Goal: Obtain resource: Download file/media

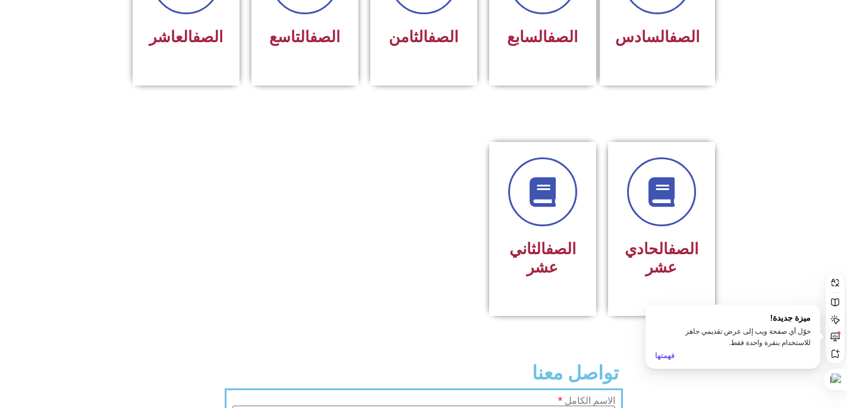
scroll to position [535, 0]
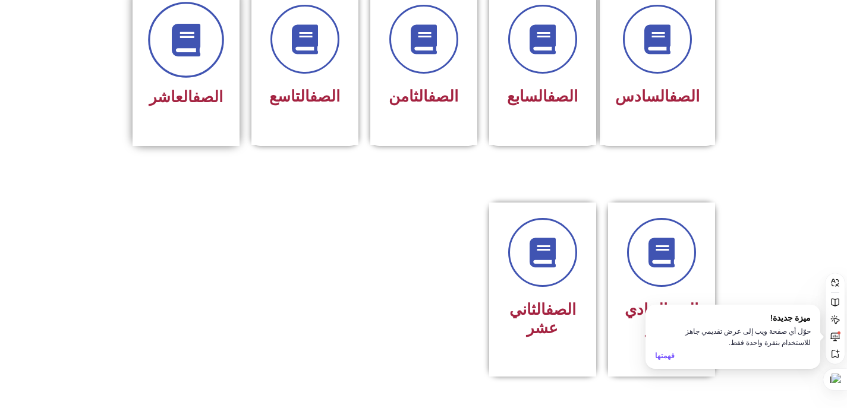
click at [171, 36] on icon at bounding box center [185, 39] width 33 height 33
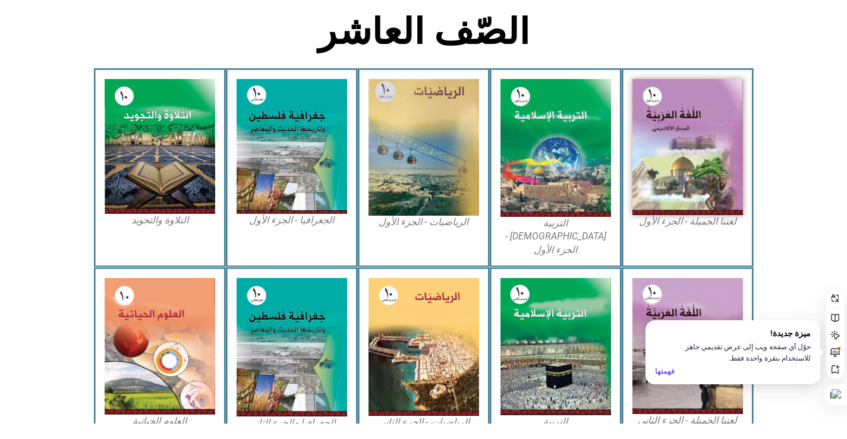
scroll to position [377, 0]
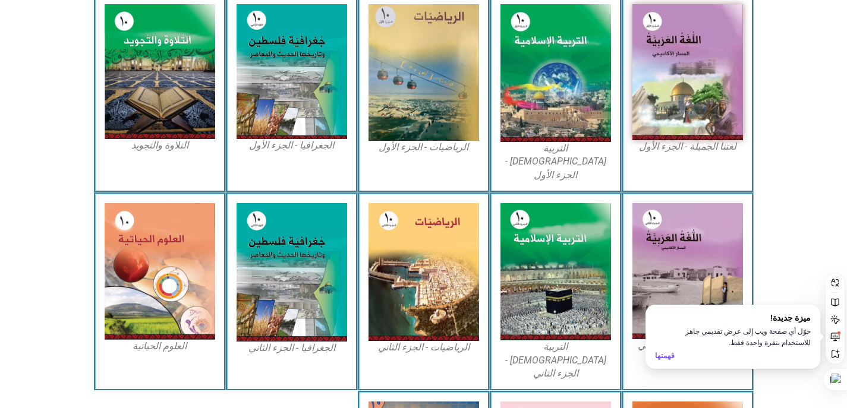
drag, startPoint x: 677, startPoint y: 147, endPoint x: 694, endPoint y: 146, distance: 17.3
click at [694, 146] on figcaption "لغتنا الجميلة - الجزء الأول​" at bounding box center [687, 146] width 111 height 13
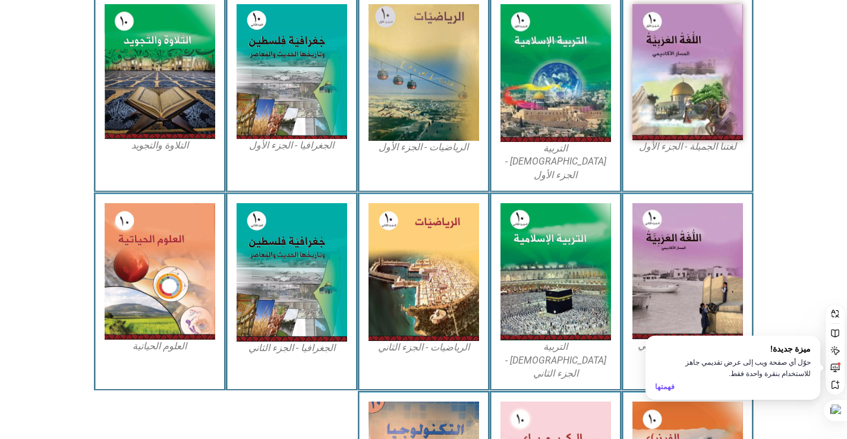
drag, startPoint x: 567, startPoint y: 149, endPoint x: 546, endPoint y: 149, distance: 21.4
click at [546, 149] on figcaption "التربية الإسلامية - الجزء الأول" at bounding box center [555, 162] width 111 height 40
drag, startPoint x: 448, startPoint y: 148, endPoint x: 423, endPoint y: 146, distance: 24.5
click at [423, 146] on figcaption "الرياضيات - الجزء الأول​" at bounding box center [423, 147] width 111 height 13
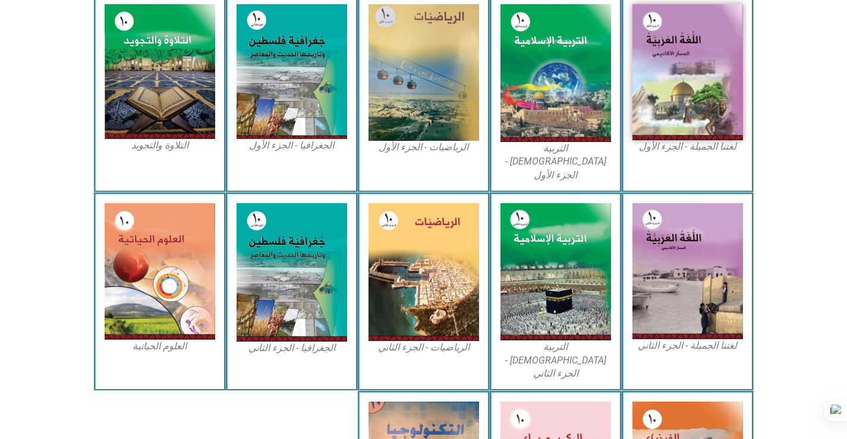
click at [453, 146] on figcaption "الرياضيات - الجزء الأول​" at bounding box center [423, 147] width 111 height 13
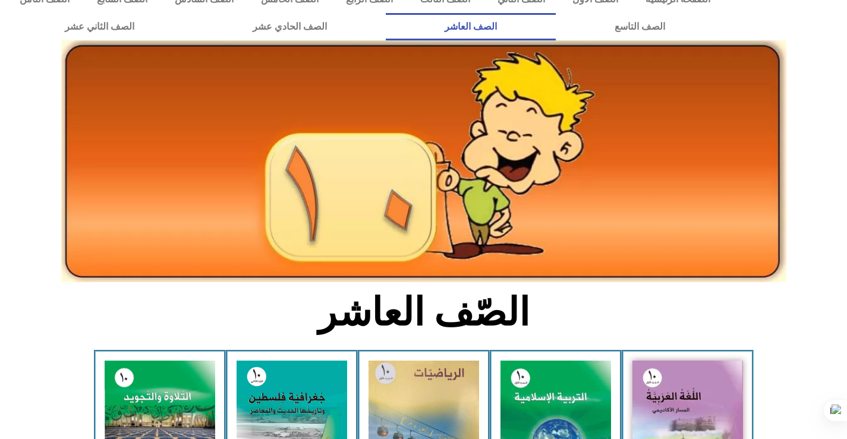
scroll to position [0, 0]
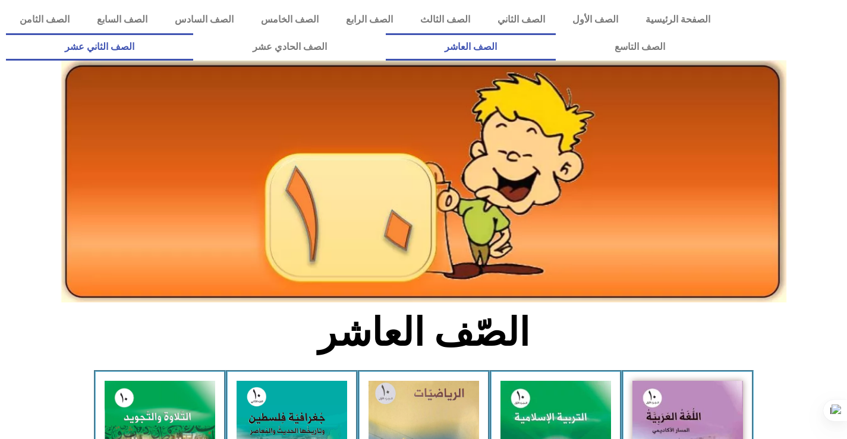
click at [106, 46] on link "الصف الثاني عشر" at bounding box center [99, 46] width 187 height 27
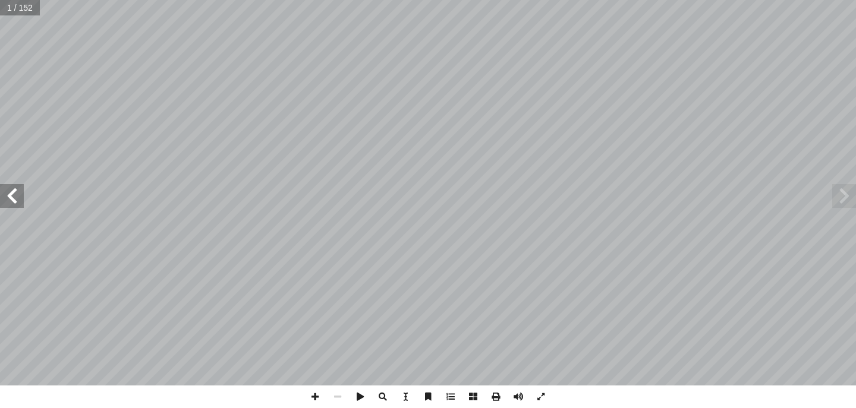
drag, startPoint x: 10, startPoint y: 200, endPoint x: 13, endPoint y: 193, distance: 8.0
click at [10, 200] on span at bounding box center [12, 196] width 24 height 24
click at [13, 193] on span at bounding box center [12, 196] width 24 height 24
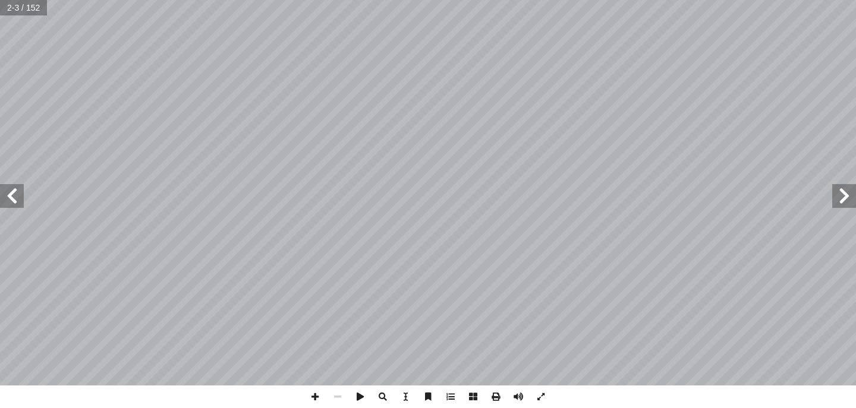
click at [20, 200] on span at bounding box center [12, 196] width 24 height 24
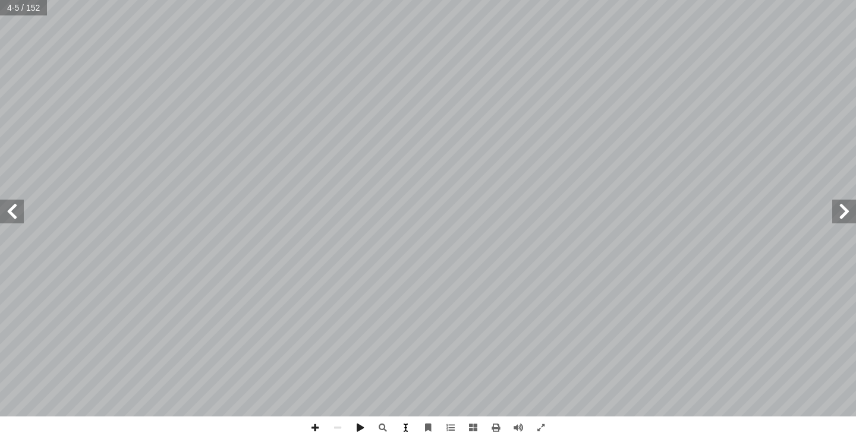
click at [406, 408] on span at bounding box center [405, 428] width 23 height 23
click at [409, 408] on span at bounding box center [405, 428] width 23 height 23
click at [496, 408] on span at bounding box center [495, 428] width 23 height 23
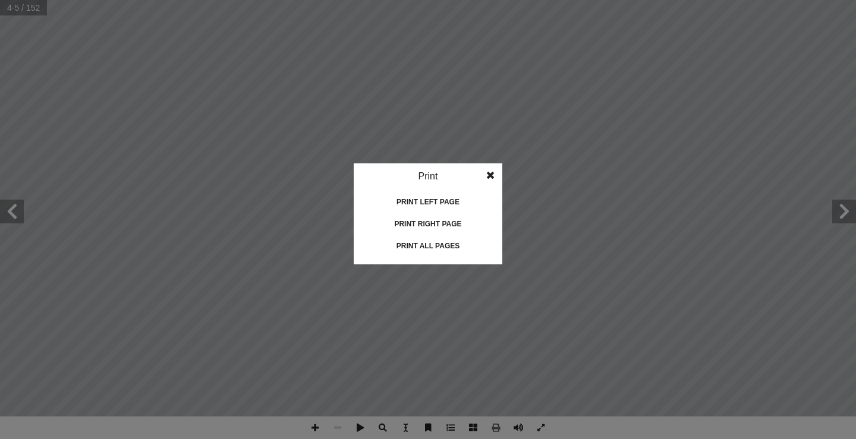
click at [441, 245] on div "Print all pages" at bounding box center [427, 246] width 119 height 19
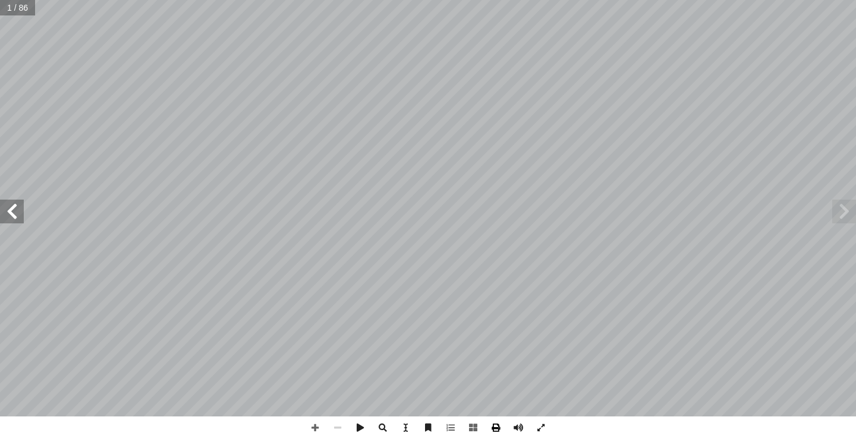
click at [494, 428] on span at bounding box center [495, 428] width 23 height 23
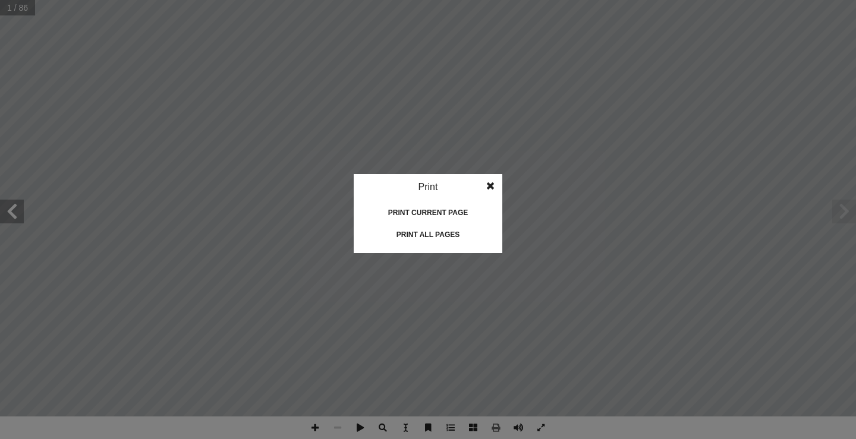
click at [426, 231] on div "Print all pages" at bounding box center [427, 234] width 119 height 19
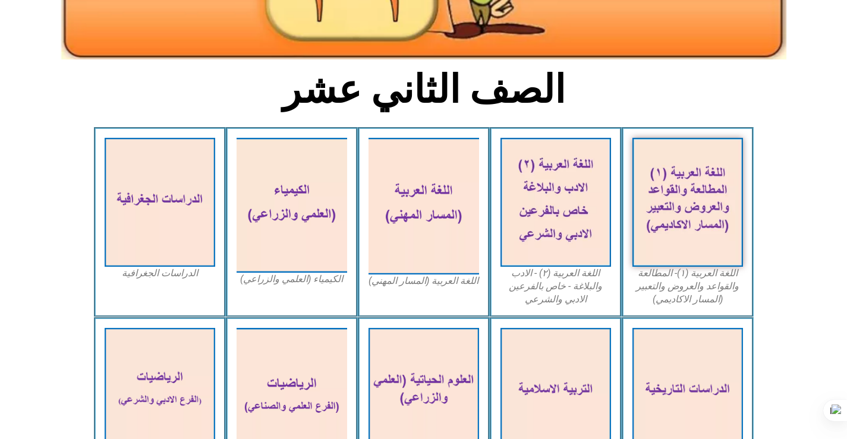
scroll to position [297, 0]
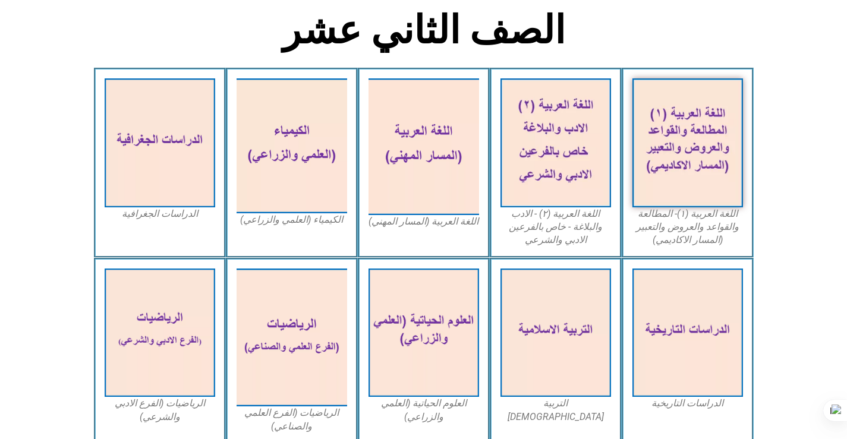
click at [47, 156] on section "اللغة العربية (١)- المطالعة والقواعد والعروض والتعبير (المسار الاكاديمي) اللغة …" at bounding box center [423, 163] width 847 height 190
click at [420, 223] on figcaption "اللغة العربية (المسار المهني)" at bounding box center [423, 221] width 111 height 13
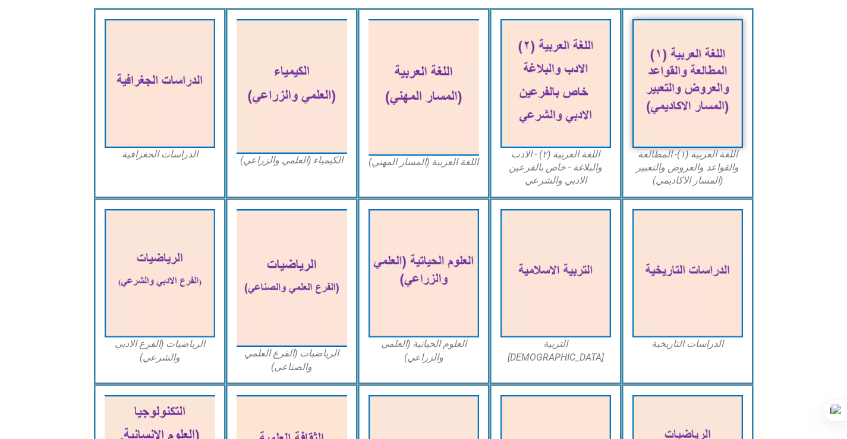
scroll to position [416, 0]
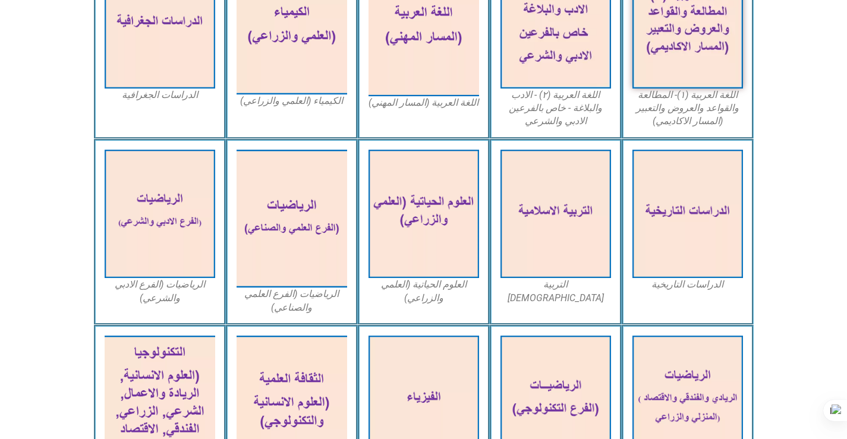
click at [552, 282] on figcaption "التربية [DEMOGRAPHIC_DATA]" at bounding box center [555, 291] width 111 height 27
click at [279, 292] on figcaption "الرياضيات (الفرع العلمي والصناعي)" at bounding box center [292, 301] width 111 height 27
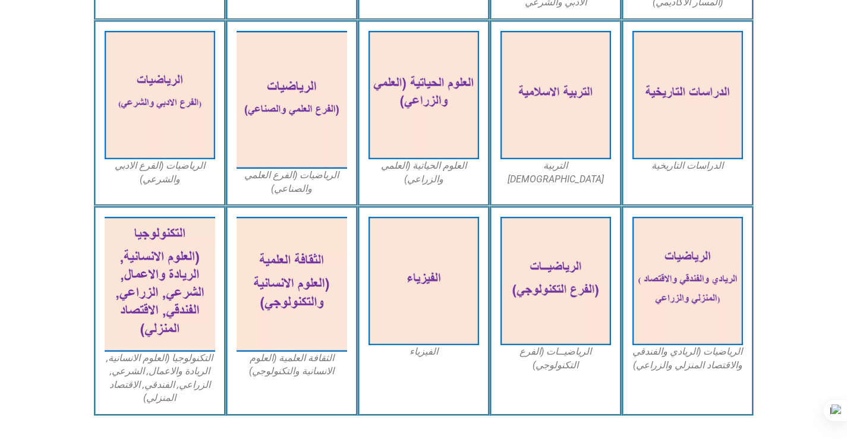
click at [426, 351] on figcaption "الفيزياء" at bounding box center [423, 351] width 111 height 13
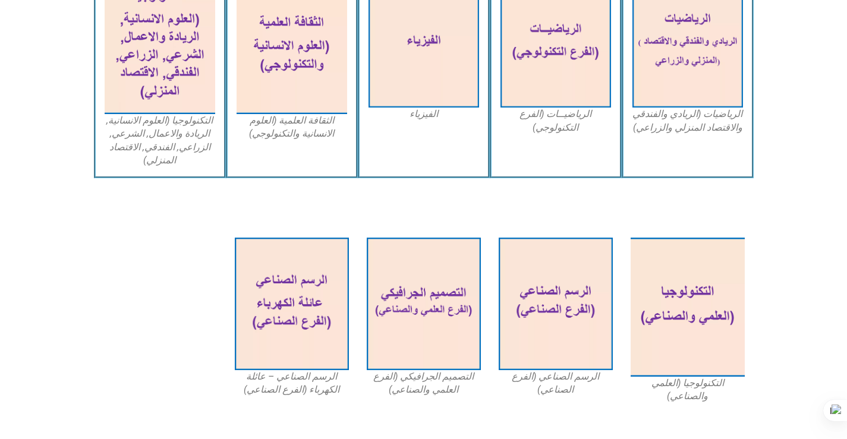
scroll to position [796, 0]
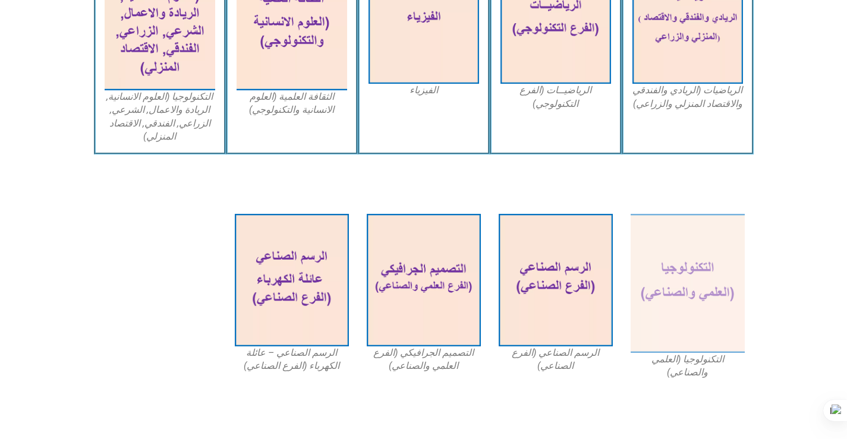
click at [686, 362] on figcaption "التكنولوجيا (العلمي والصناعي)" at bounding box center [688, 366] width 114 height 27
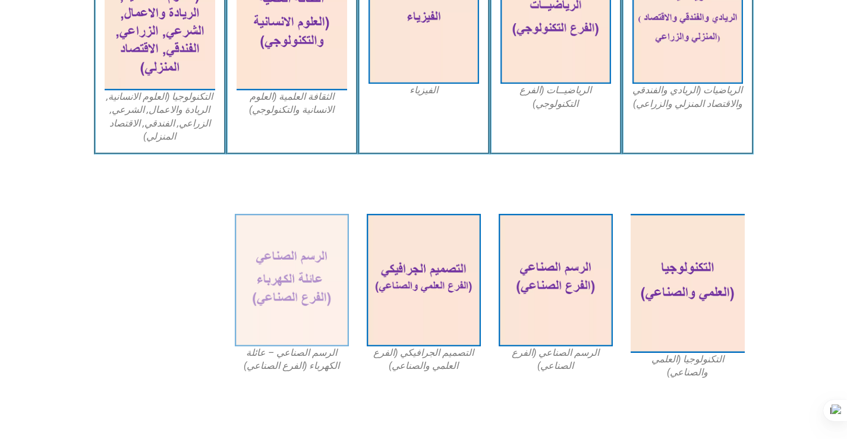
click at [307, 355] on figcaption "الرسم الصناعي – عائلة الكهرباء (الفرع الصناعي)" at bounding box center [292, 359] width 114 height 27
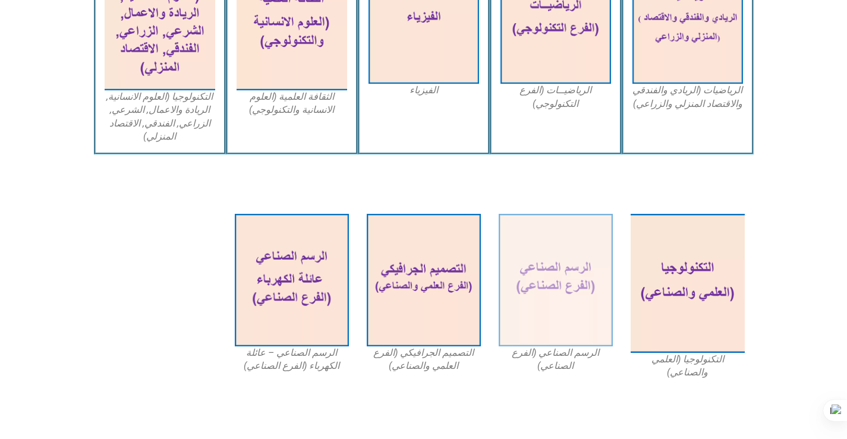
click at [555, 355] on figcaption "الرسم الصناعي (الفرع الصناعي)" at bounding box center [556, 359] width 114 height 27
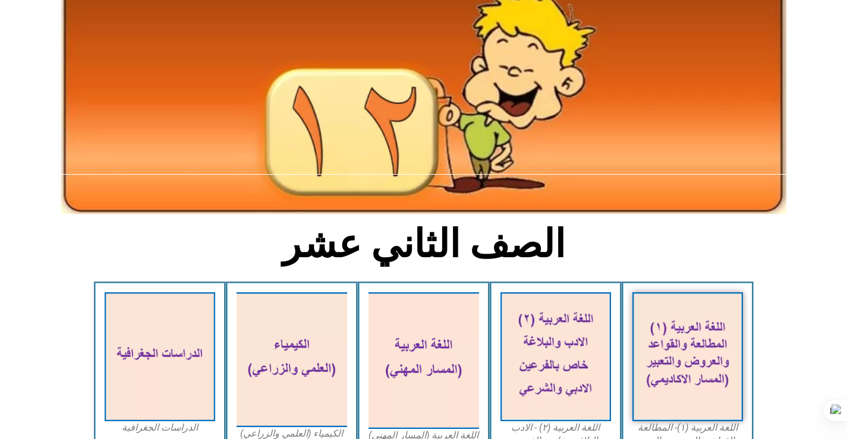
scroll to position [0, 0]
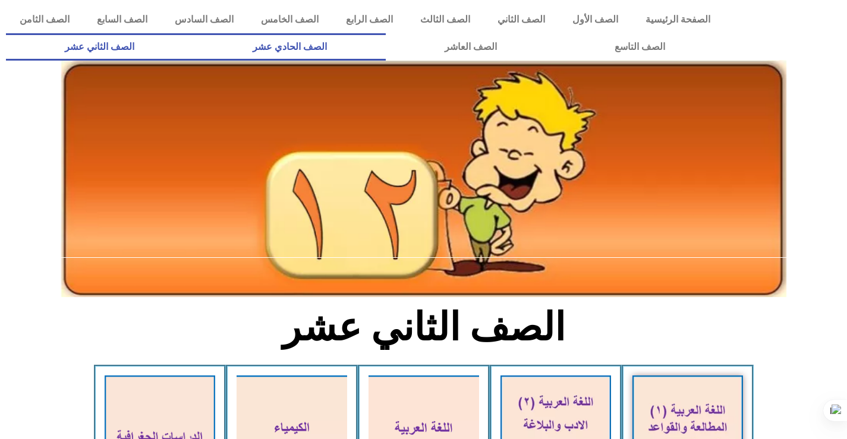
click at [377, 48] on link "الصف الحادي عشر" at bounding box center [289, 46] width 192 height 27
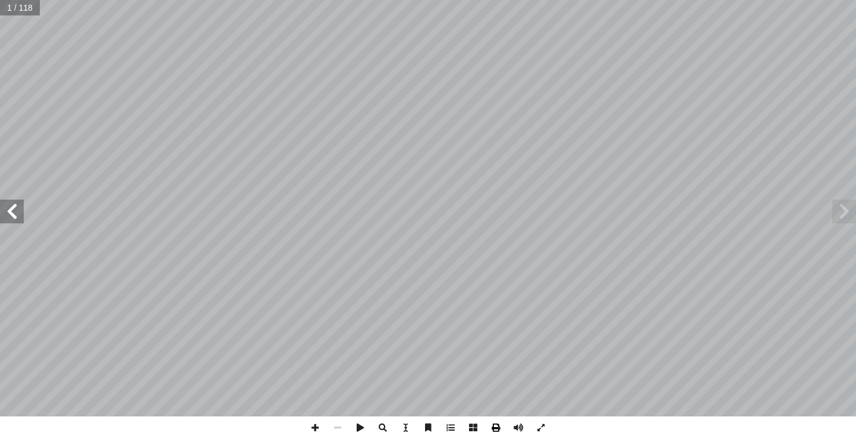
click at [495, 428] on span at bounding box center [495, 428] width 23 height 23
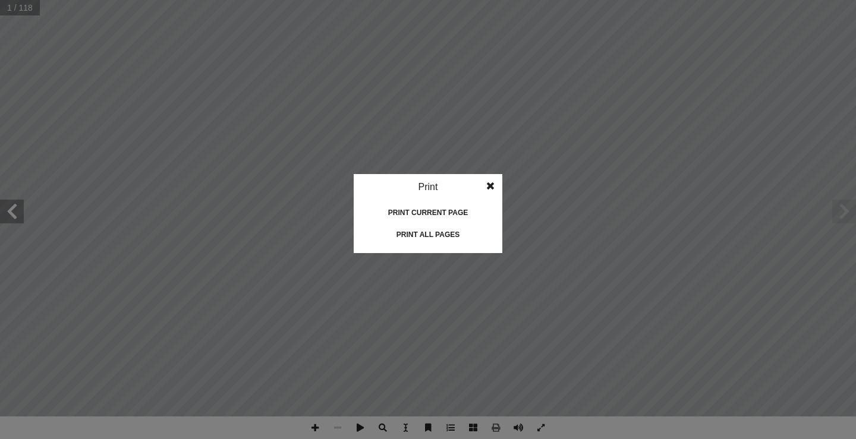
click at [443, 234] on div "Print all pages" at bounding box center [427, 234] width 119 height 19
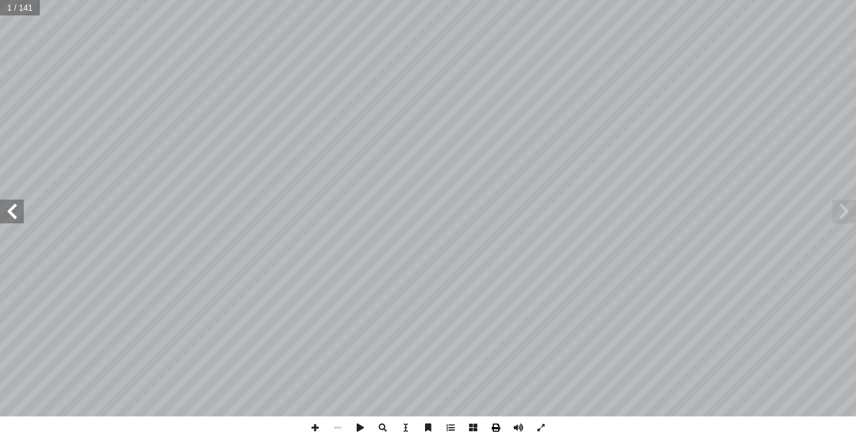
click at [496, 432] on span at bounding box center [495, 428] width 23 height 23
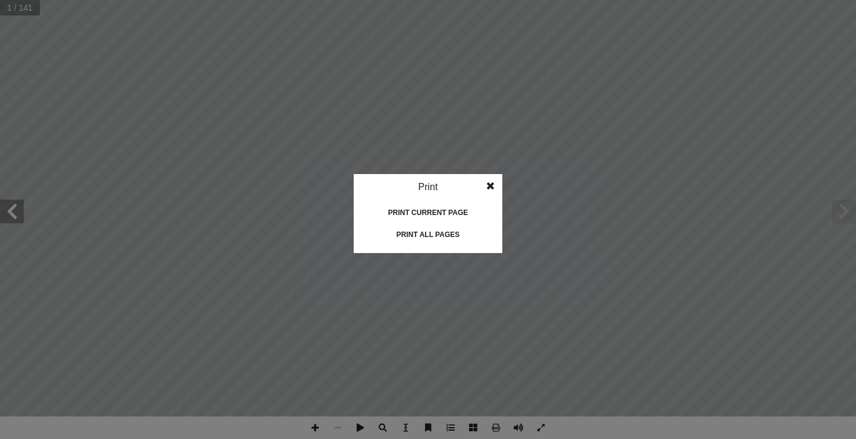
click at [430, 234] on div "Print all pages" at bounding box center [427, 234] width 119 height 19
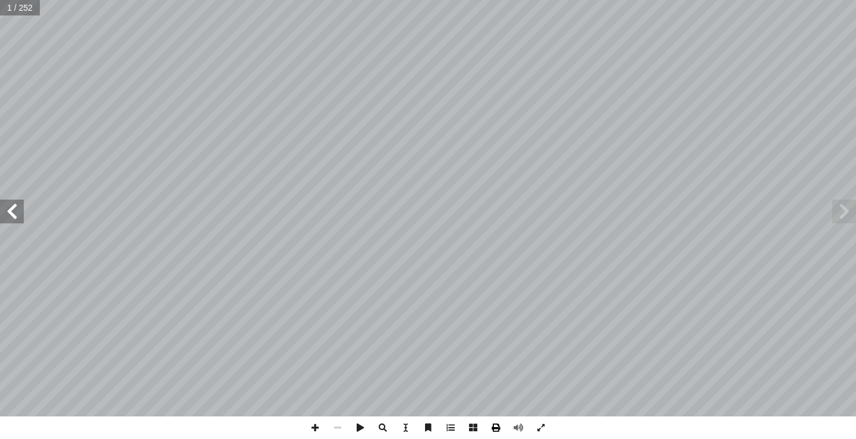
click at [496, 427] on span at bounding box center [495, 428] width 23 height 23
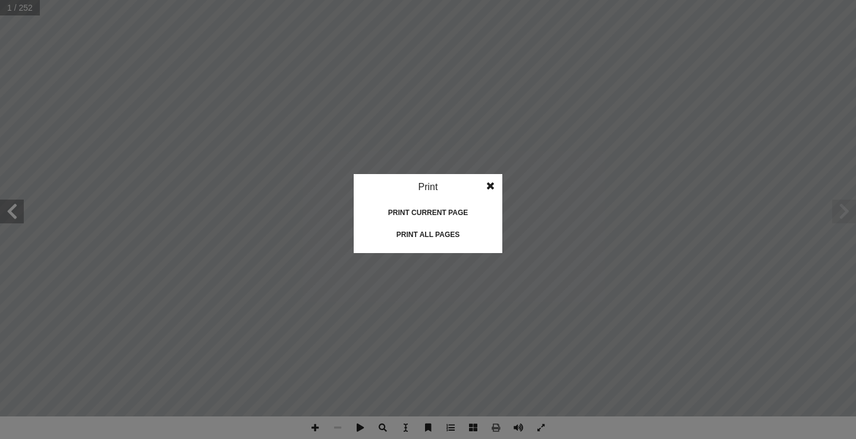
click at [433, 234] on div "Print all pages" at bounding box center [427, 234] width 119 height 19
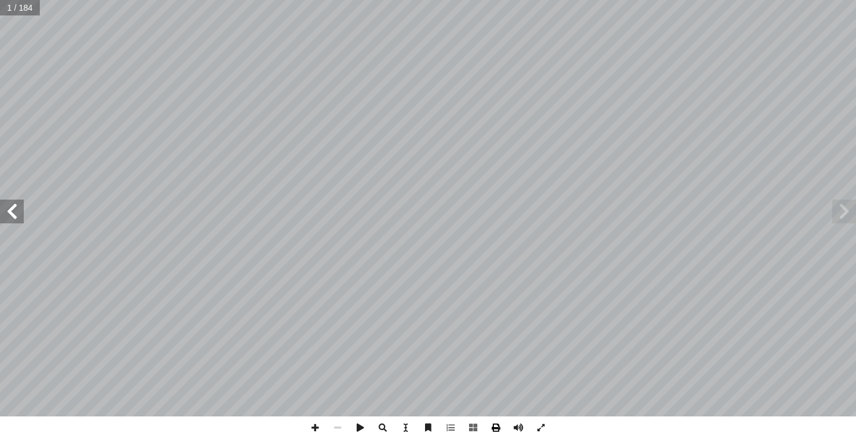
click at [493, 427] on span at bounding box center [495, 428] width 23 height 23
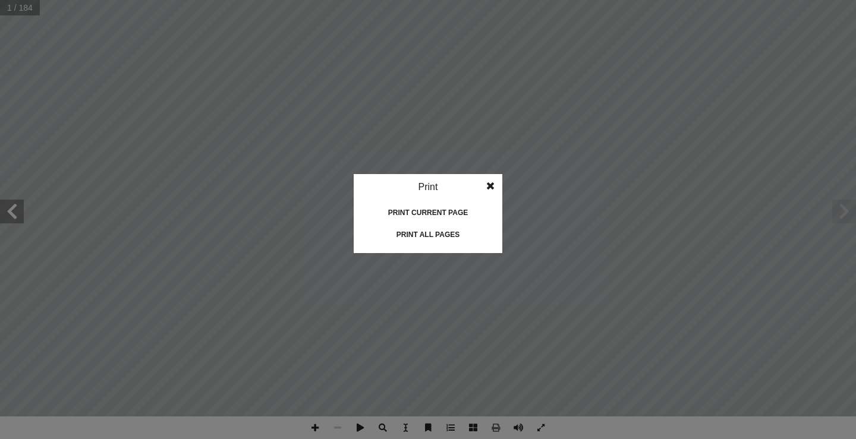
click at [436, 232] on div "Print all pages" at bounding box center [427, 234] width 119 height 19
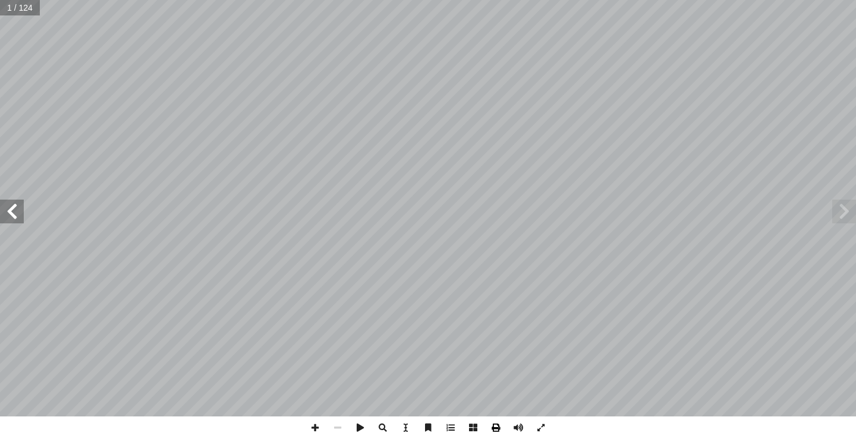
click at [495, 428] on span at bounding box center [495, 428] width 23 height 23
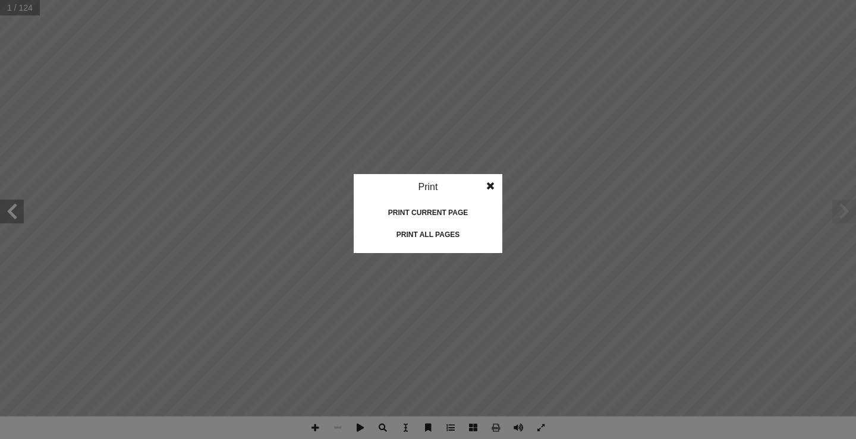
click at [431, 234] on div "Print all pages" at bounding box center [427, 234] width 119 height 19
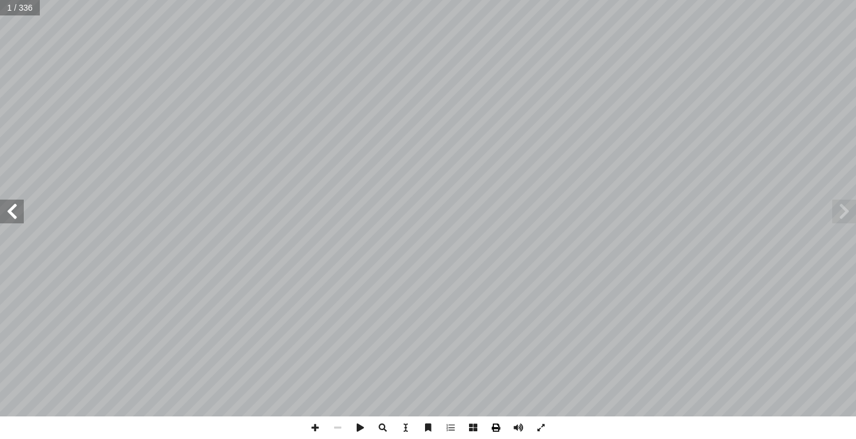
click at [493, 427] on span at bounding box center [495, 428] width 23 height 23
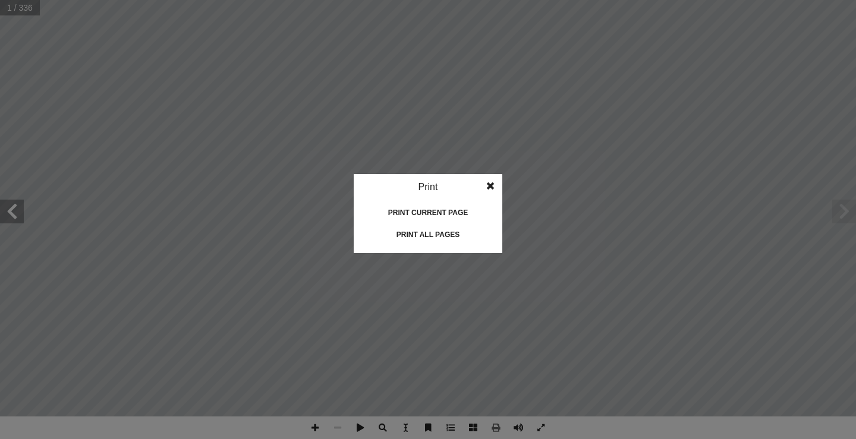
click at [445, 236] on div "Print all pages" at bounding box center [427, 234] width 119 height 19
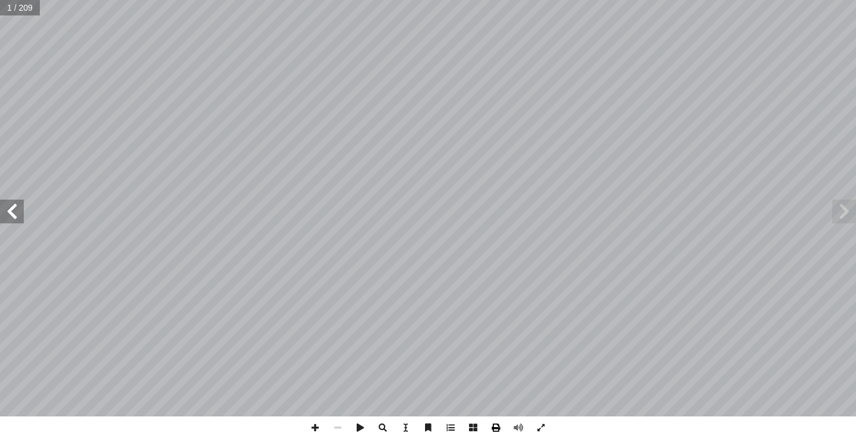
click at [493, 429] on span at bounding box center [495, 428] width 23 height 23
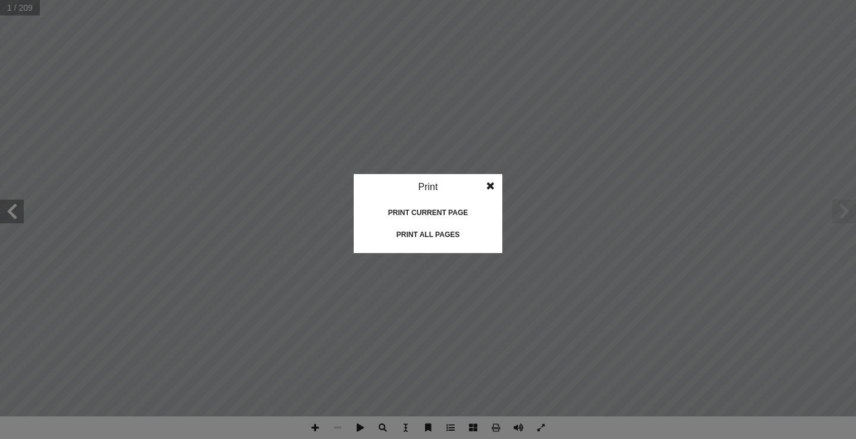
click at [439, 234] on div "Print all pages" at bounding box center [427, 234] width 119 height 19
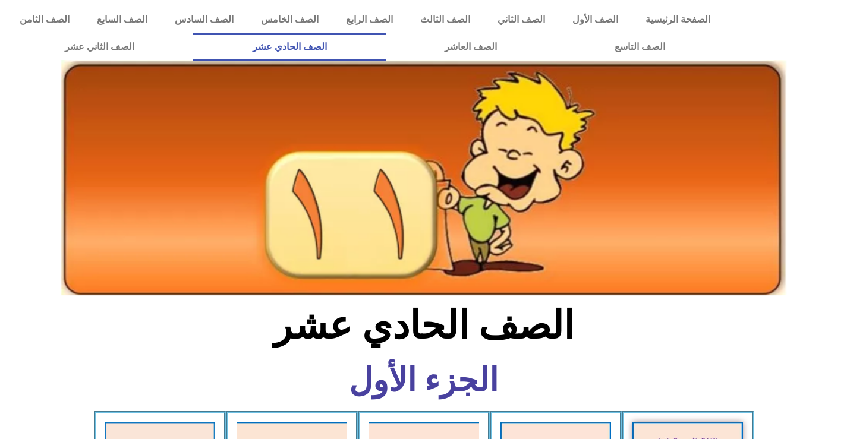
scroll to position [357, 0]
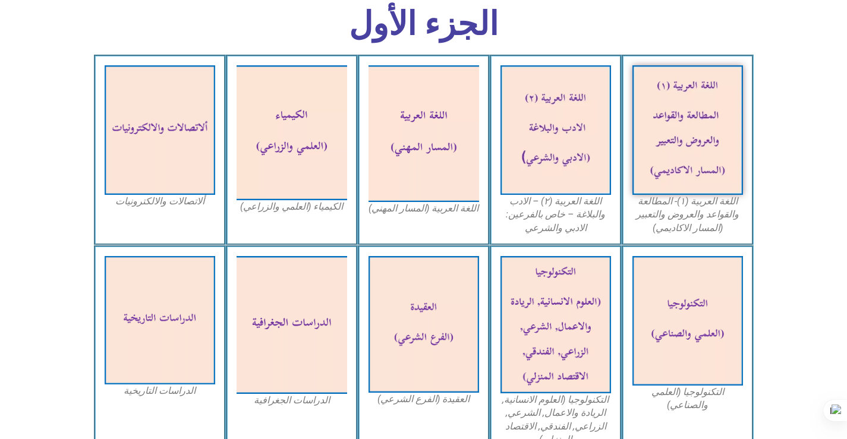
click at [426, 210] on figcaption "اللغة العربية (المسار المهني)" at bounding box center [423, 208] width 111 height 13
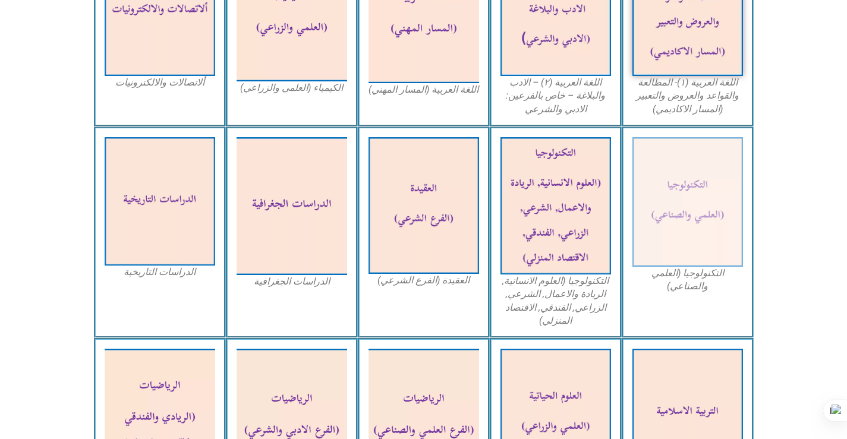
click at [692, 275] on figcaption "التكنولوجيا (العلمي والصناعي)" at bounding box center [687, 280] width 111 height 27
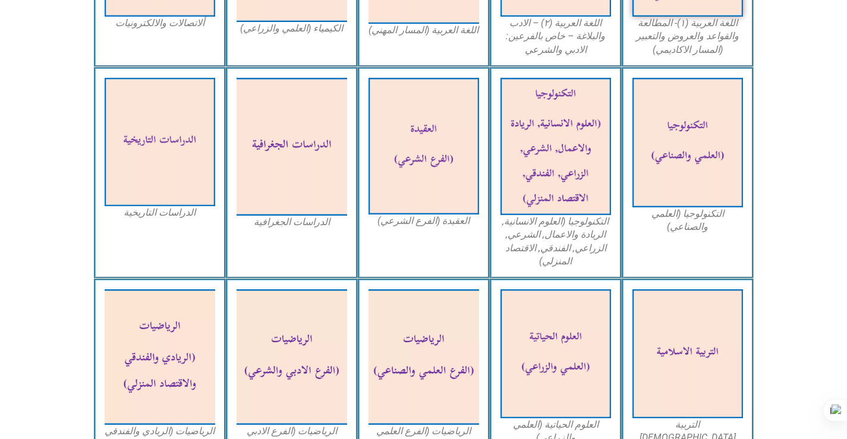
scroll to position [594, 0]
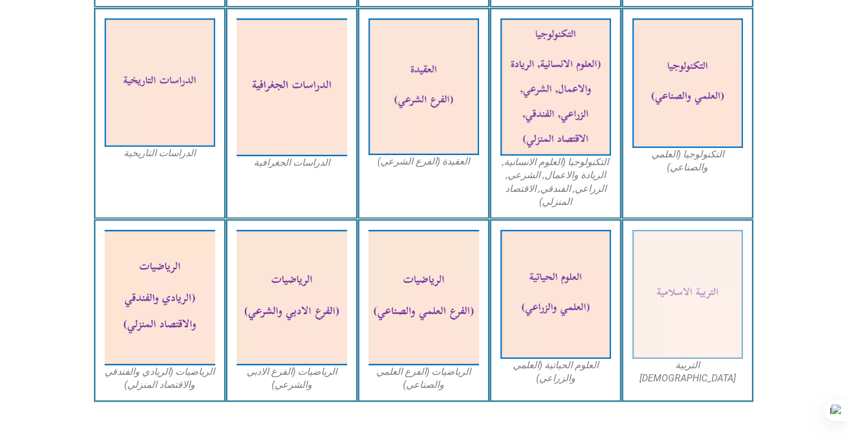
click at [700, 363] on figcaption "التربية [DEMOGRAPHIC_DATA]" at bounding box center [687, 372] width 111 height 27
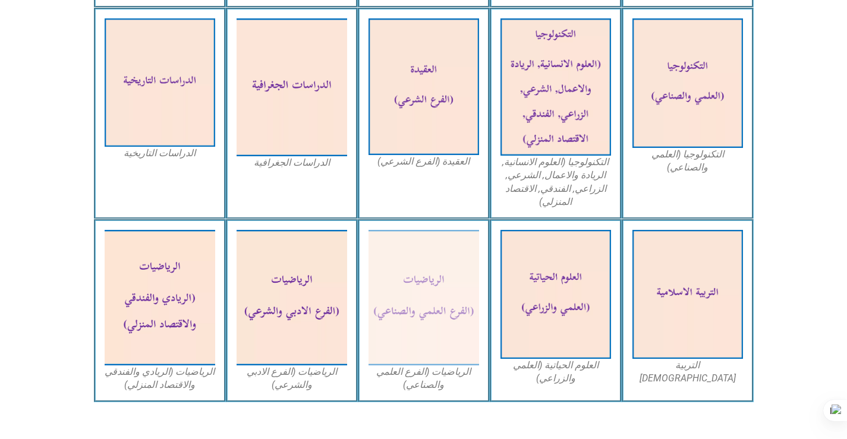
click at [429, 370] on figcaption "الرياضيات (الفرع العلمي والصناعي)" at bounding box center [423, 379] width 111 height 27
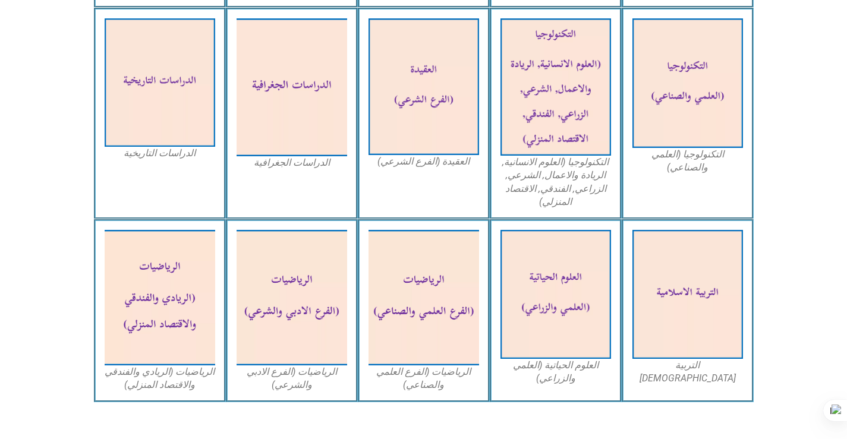
scroll to position [654, 0]
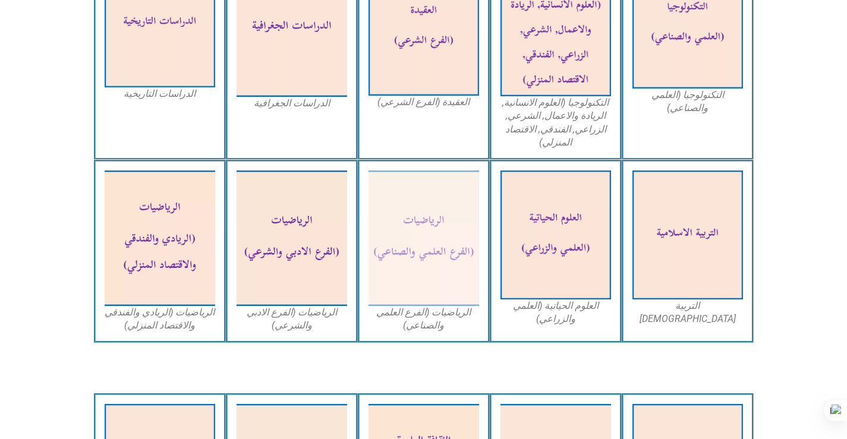
click at [421, 322] on figcaption "الرياضيات (الفرع العلمي والصناعي)" at bounding box center [423, 319] width 111 height 27
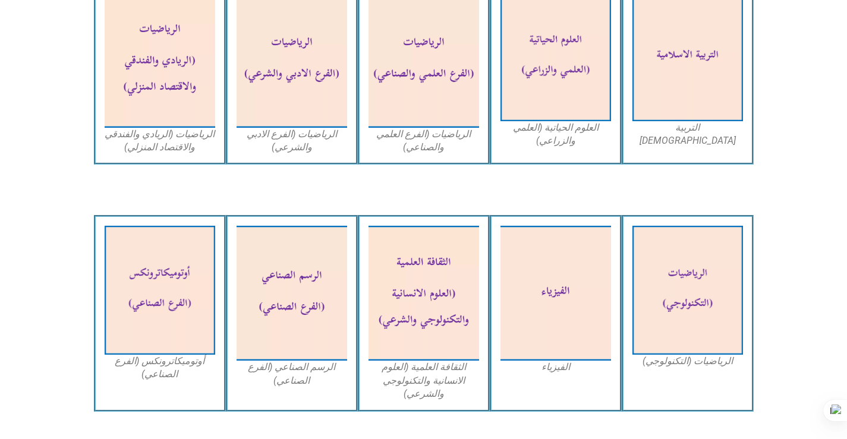
scroll to position [891, 0]
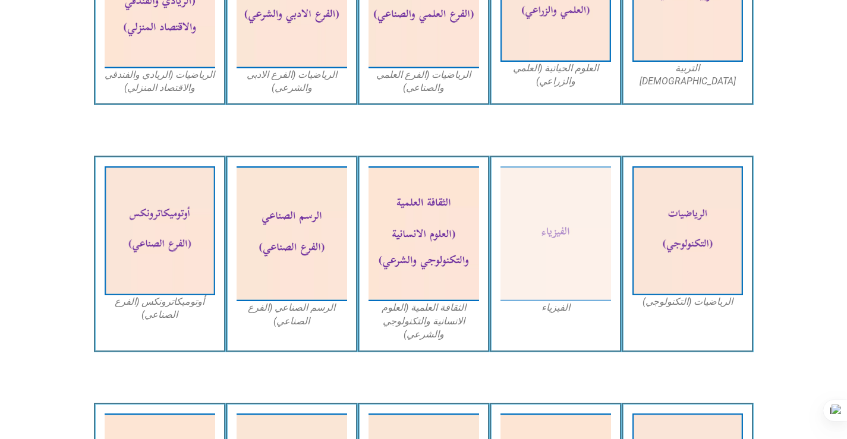
click at [553, 305] on figcaption "الفيزياء" at bounding box center [555, 307] width 111 height 13
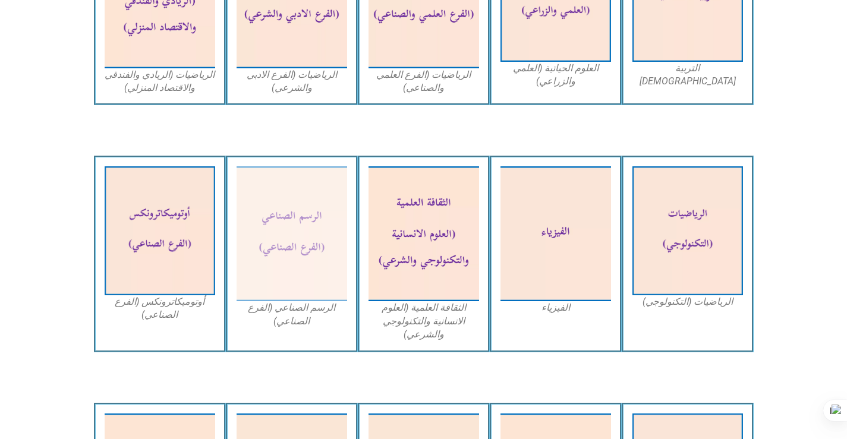
click at [301, 313] on figcaption "الرسم الصناعي (الفرع الصناعي)" at bounding box center [292, 314] width 111 height 27
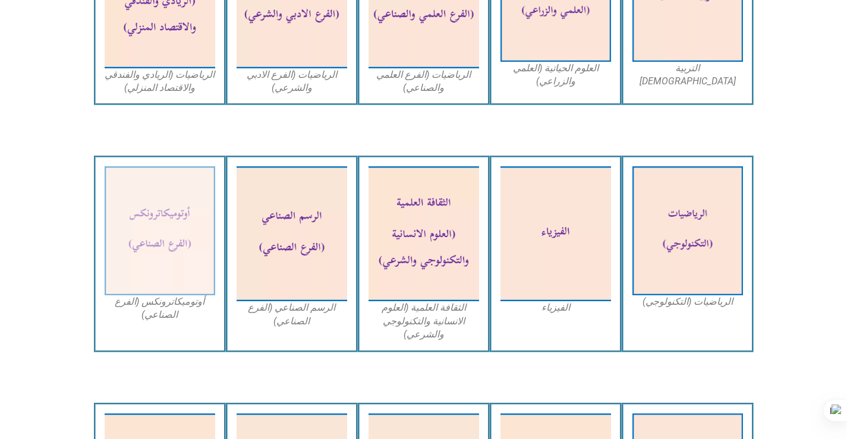
click at [165, 304] on figcaption "أوتوميكاترونكس (الفرع الصناعي)" at bounding box center [160, 308] width 111 height 27
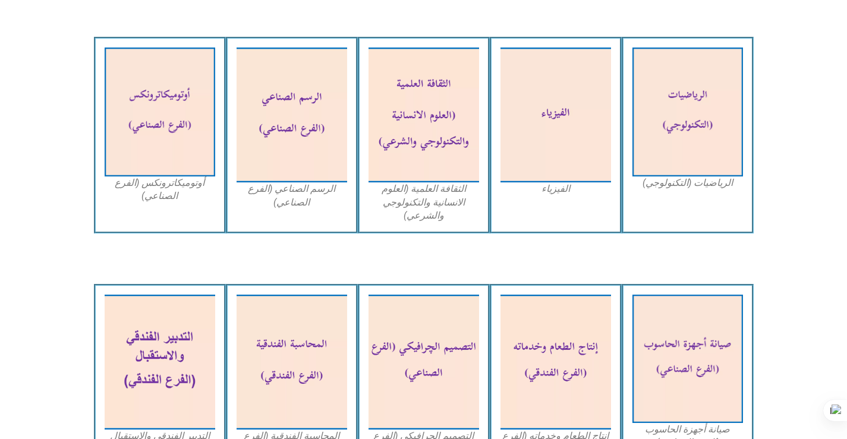
scroll to position [1070, 0]
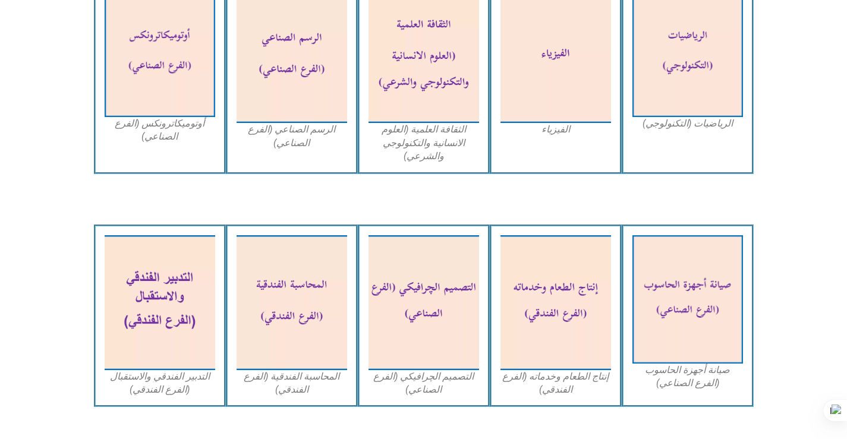
click at [706, 368] on figcaption "صيانة أجهزة الحاسوب (الفرع الصناعي)" at bounding box center [687, 377] width 111 height 27
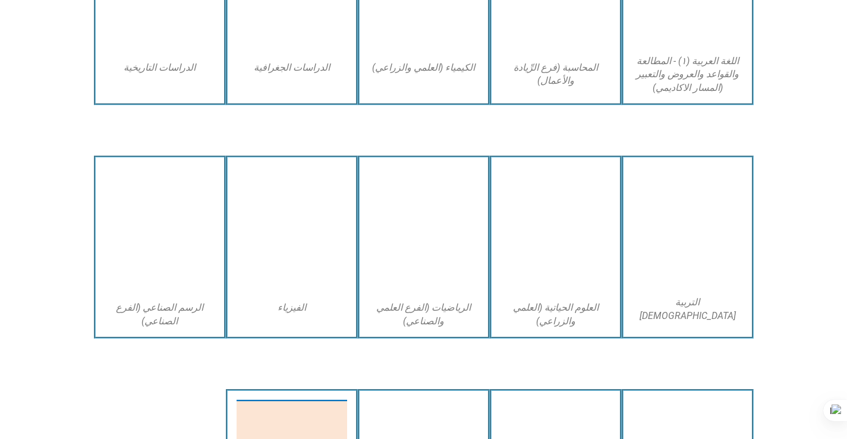
scroll to position [2055, 0]
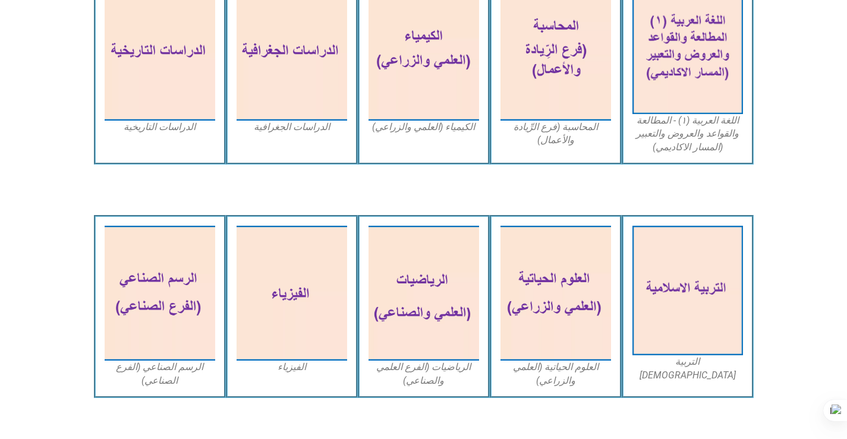
click at [685, 360] on figcaption "التربية الاسلامية" at bounding box center [687, 368] width 111 height 27
click at [680, 362] on figcaption "التربية الاسلامية" at bounding box center [687, 368] width 111 height 27
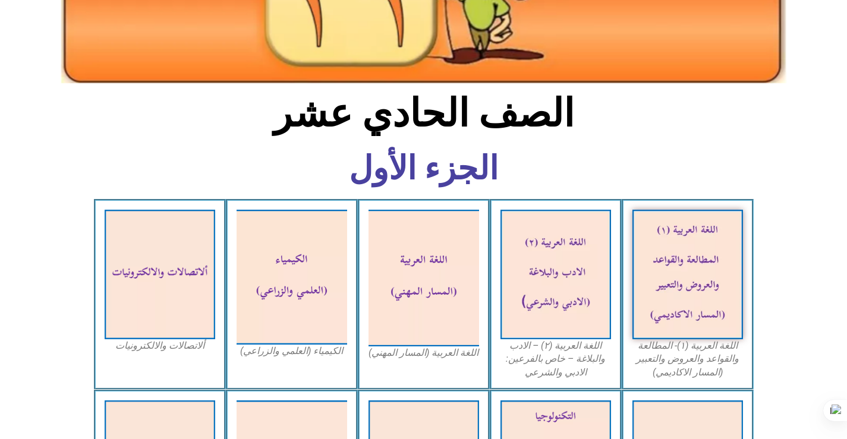
scroll to position [0, 0]
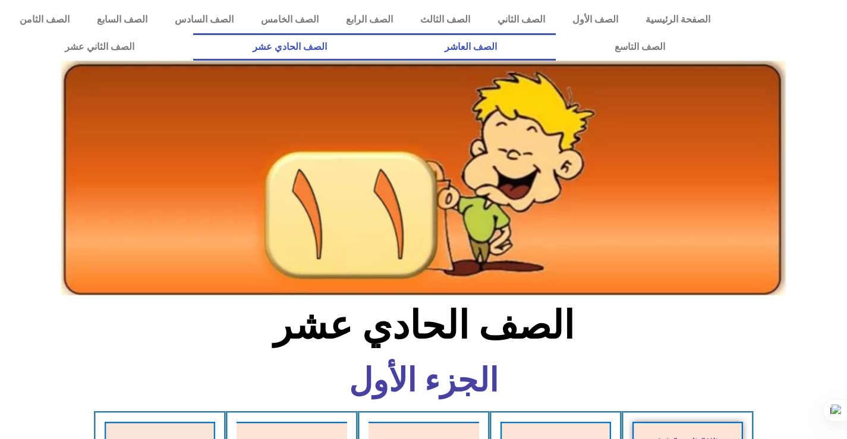
click at [556, 45] on link "الصف العاشر" at bounding box center [471, 46] width 170 height 27
click at [556, 43] on link "الصف العاشر" at bounding box center [471, 46] width 170 height 27
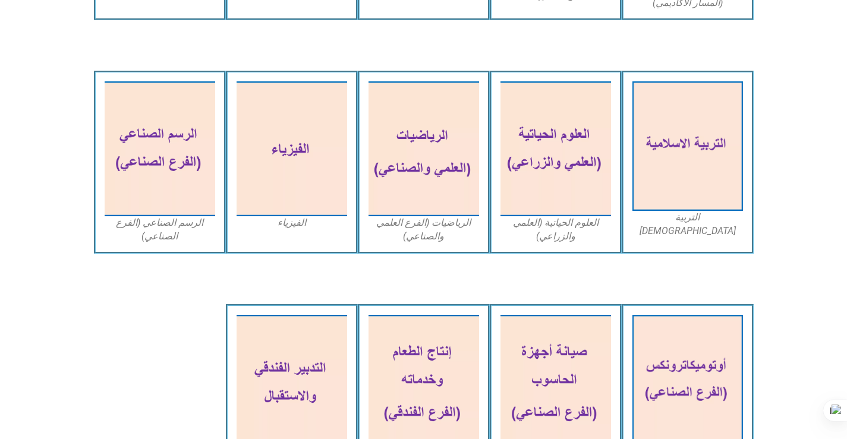
scroll to position [2258, 0]
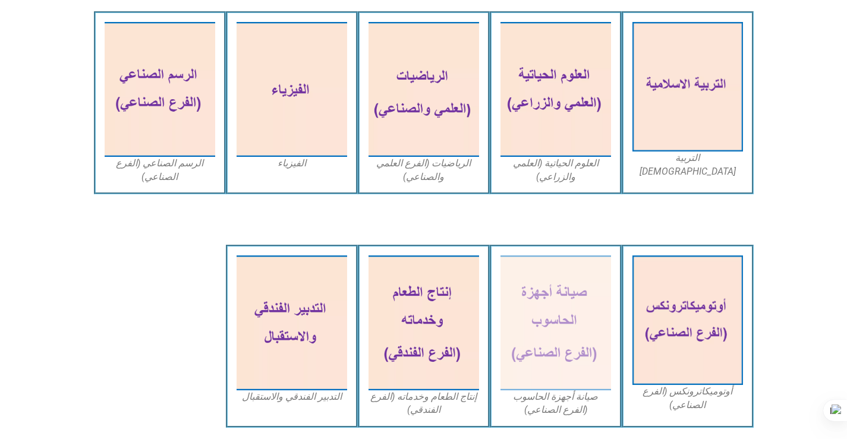
click at [556, 398] on figcaption "صيانة أجهزة الحاسوب (الفرع الصناعي)" at bounding box center [555, 403] width 111 height 27
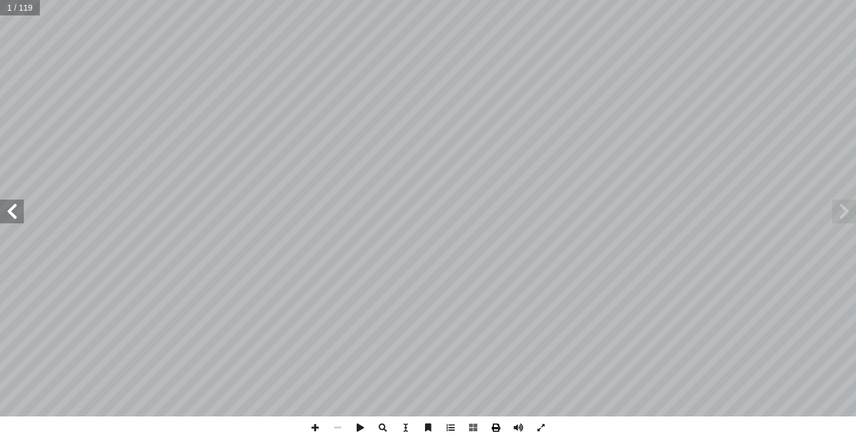
click at [494, 426] on span at bounding box center [495, 428] width 23 height 23
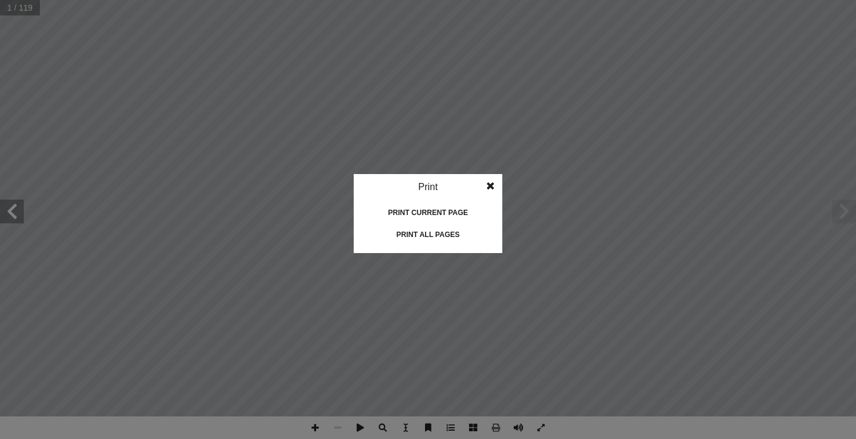
click at [447, 232] on div "Print all pages" at bounding box center [427, 234] width 119 height 19
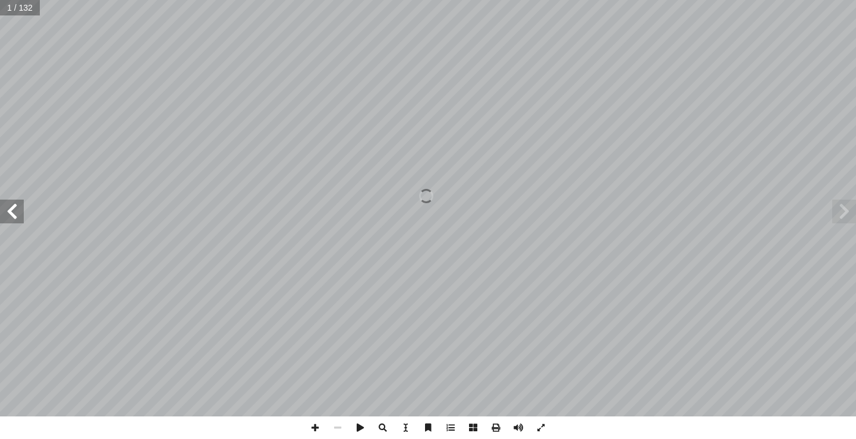
click at [496, 425] on span at bounding box center [495, 428] width 23 height 23
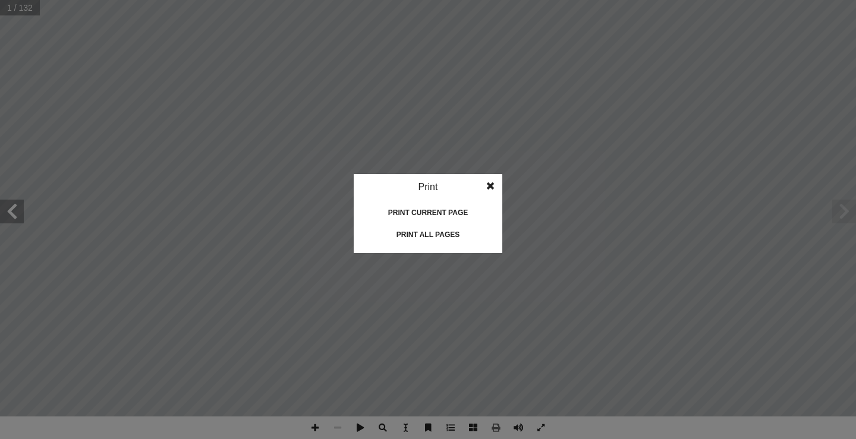
click at [444, 231] on div "Print all pages" at bounding box center [427, 234] width 119 height 19
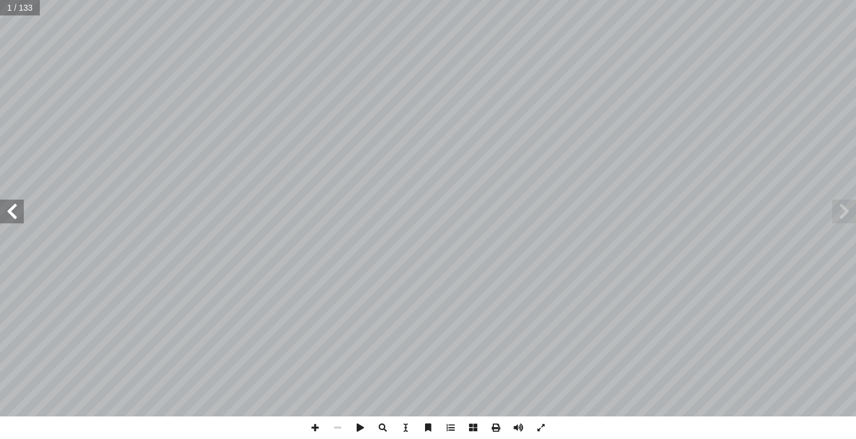
click at [494, 427] on span at bounding box center [495, 428] width 23 height 23
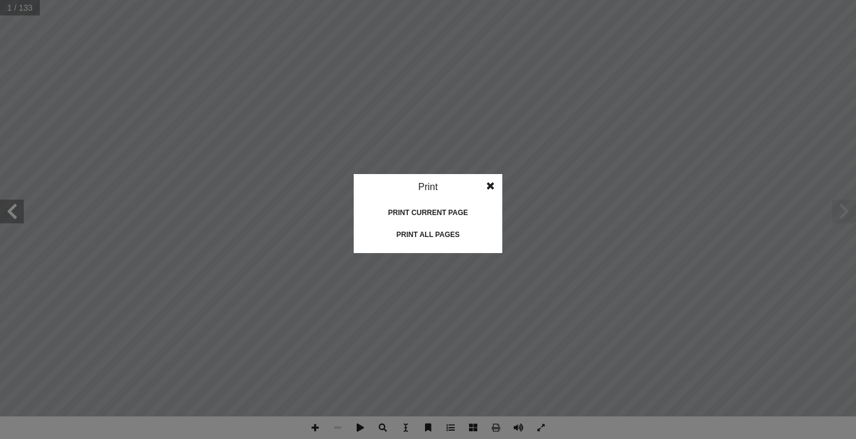
click at [441, 234] on div "Print all pages" at bounding box center [427, 234] width 119 height 19
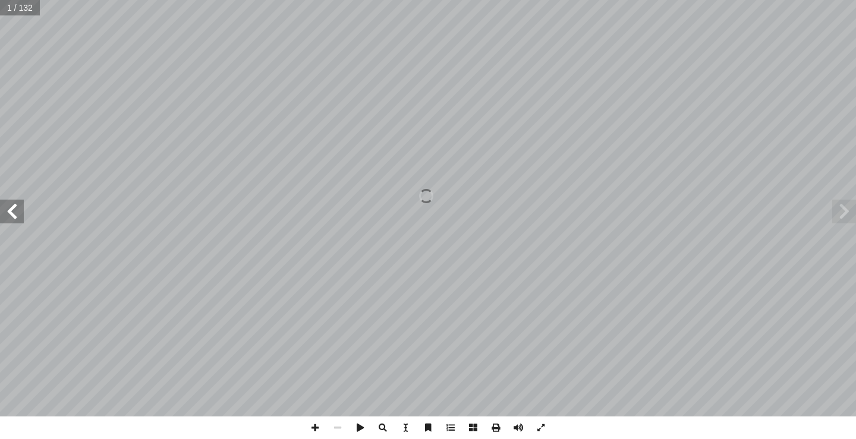
click at [496, 429] on span at bounding box center [495, 428] width 23 height 23
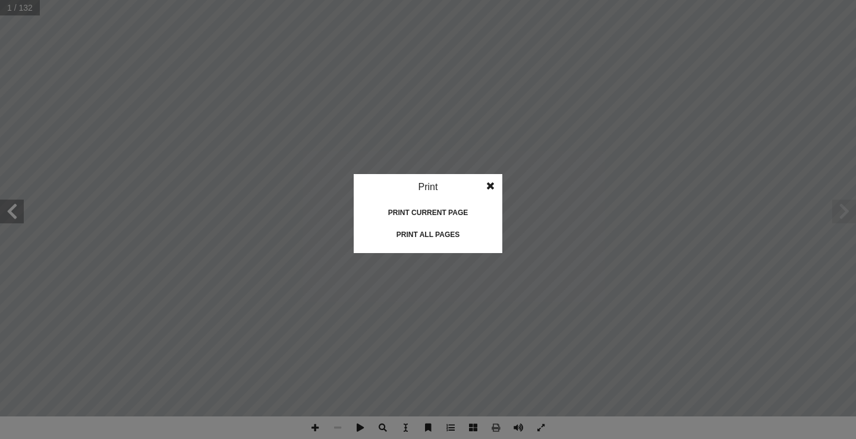
click at [437, 232] on div "Print all pages" at bounding box center [427, 234] width 119 height 19
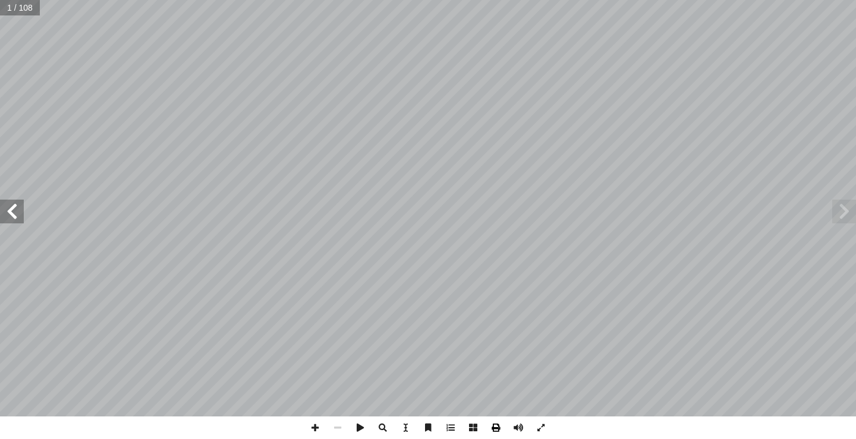
click at [493, 427] on span at bounding box center [495, 428] width 23 height 23
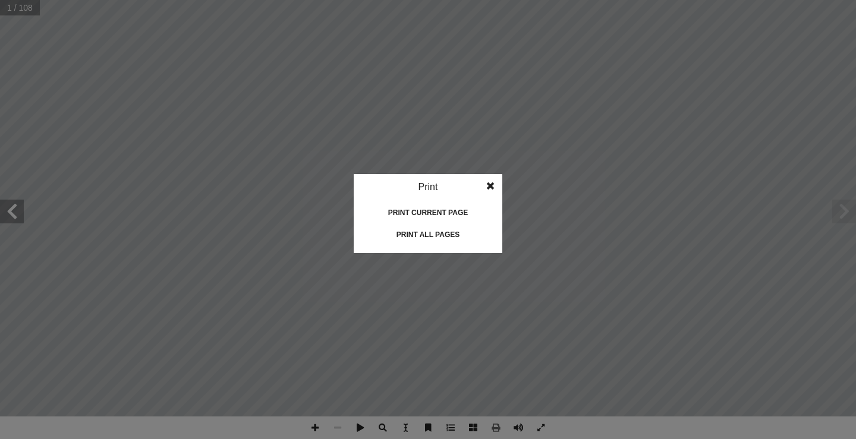
click at [415, 232] on div "Print all pages" at bounding box center [427, 234] width 119 height 19
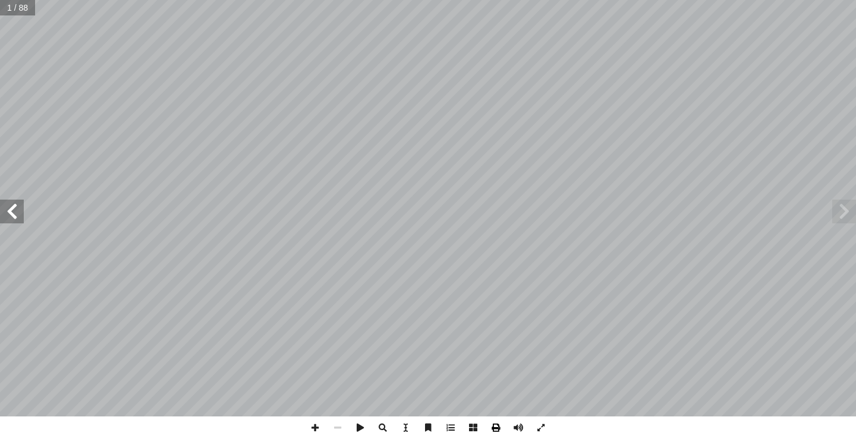
click at [496, 424] on span at bounding box center [495, 428] width 23 height 23
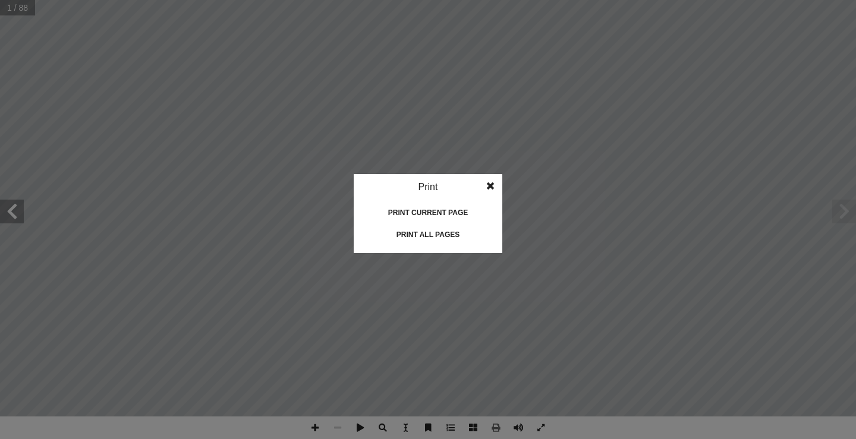
click at [433, 231] on div "Print all pages" at bounding box center [427, 234] width 119 height 19
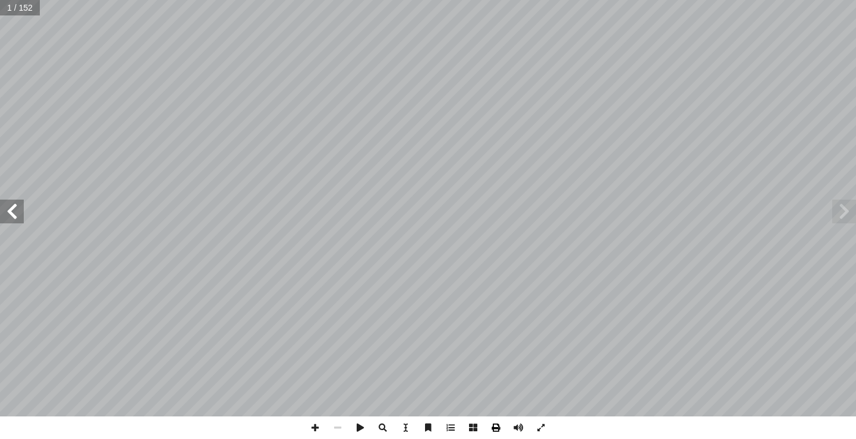
click at [494, 427] on span at bounding box center [495, 428] width 23 height 23
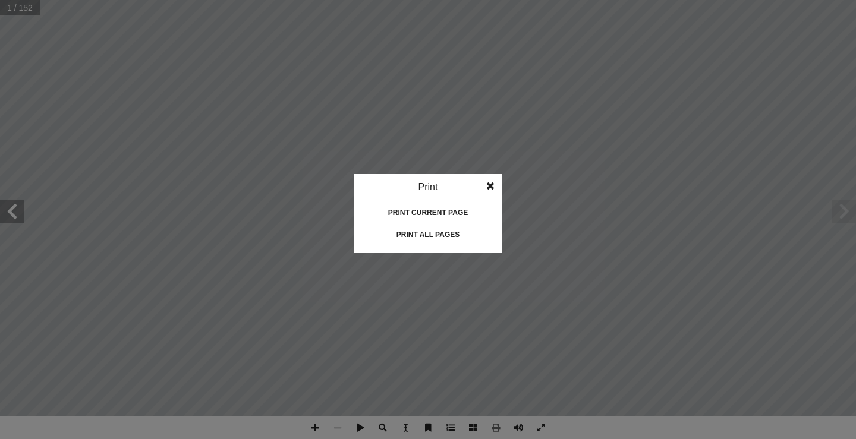
click at [435, 233] on div "Print all pages" at bounding box center [427, 234] width 119 height 19
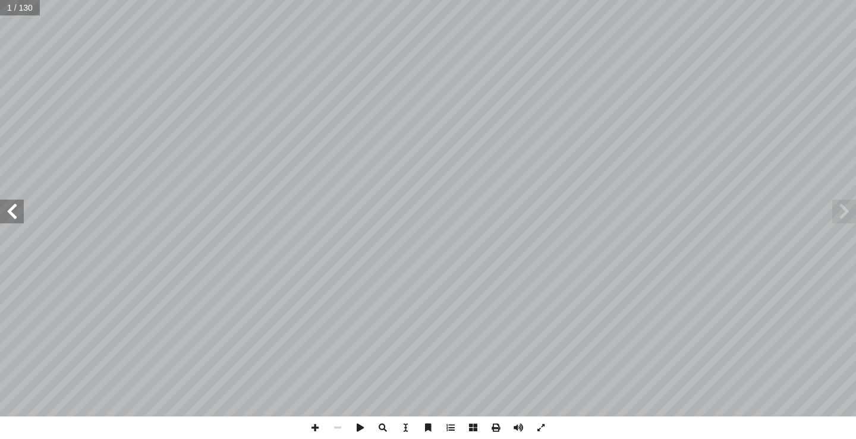
click at [494, 427] on span at bounding box center [495, 428] width 23 height 23
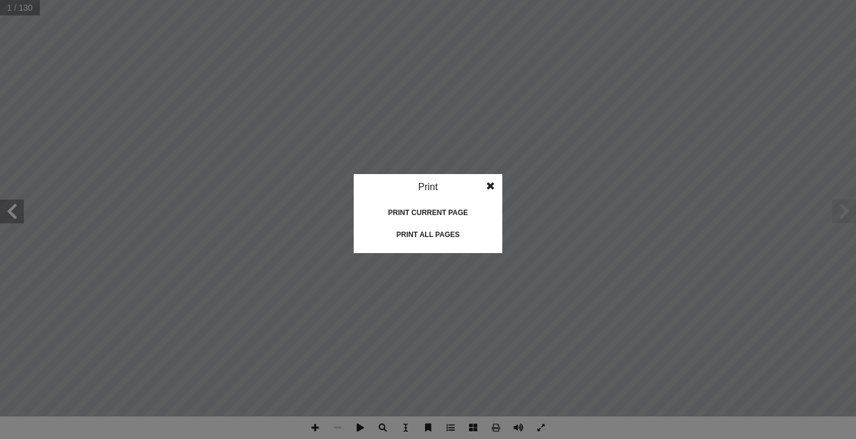
click at [443, 234] on div "Print all pages" at bounding box center [427, 234] width 119 height 19
click at [418, 232] on div "Print all pages" at bounding box center [427, 234] width 119 height 19
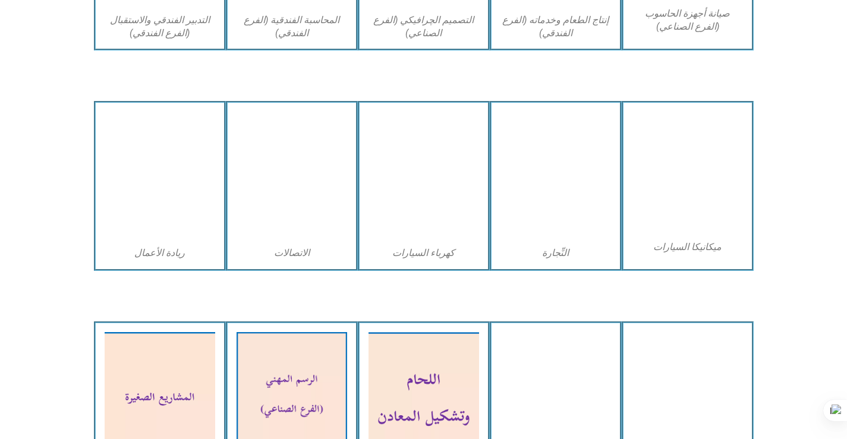
scroll to position [1308, 0]
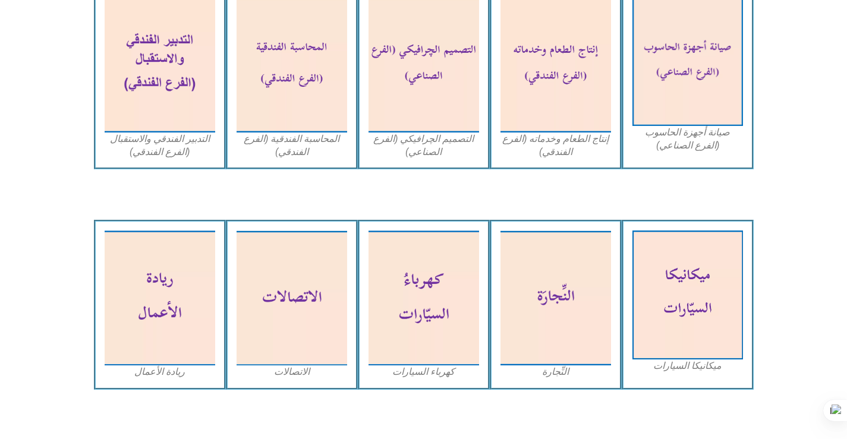
click at [710, 136] on figcaption "صيانة أجهزة الحاسوب (الفرع الصناعي)" at bounding box center [687, 139] width 111 height 27
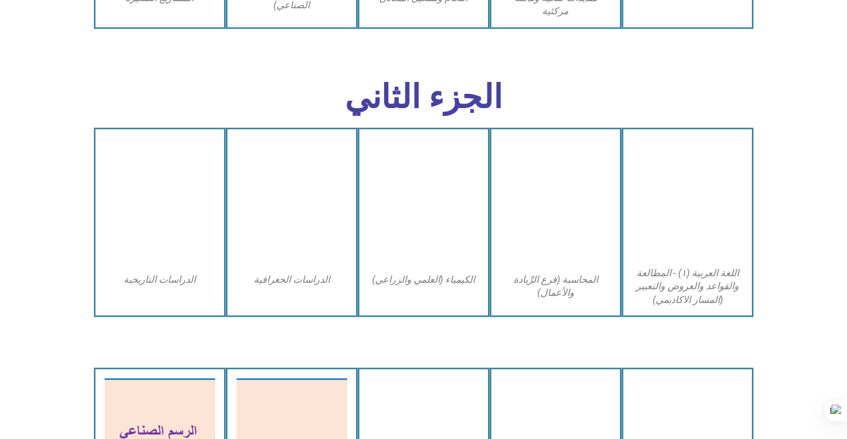
scroll to position [2080, 0]
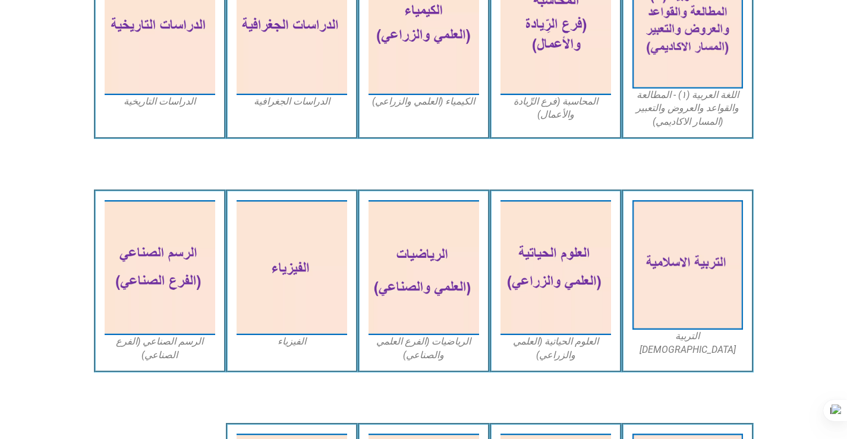
click at [677, 336] on figcaption "التربية الاسلامية" at bounding box center [687, 343] width 111 height 27
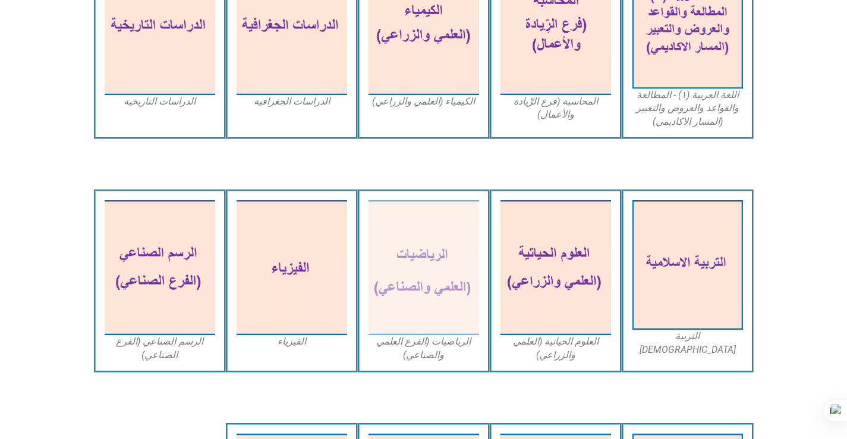
click at [429, 348] on figcaption "الرياضيات (الفرع العلمي والصناعي)" at bounding box center [423, 348] width 111 height 27
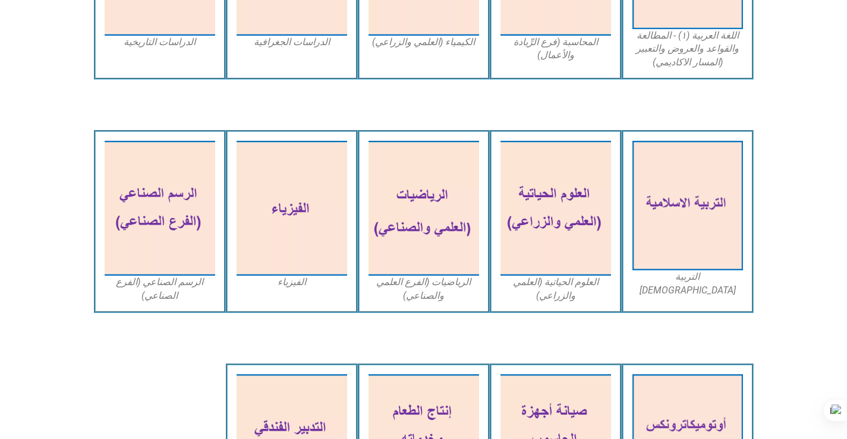
scroll to position [2199, 0]
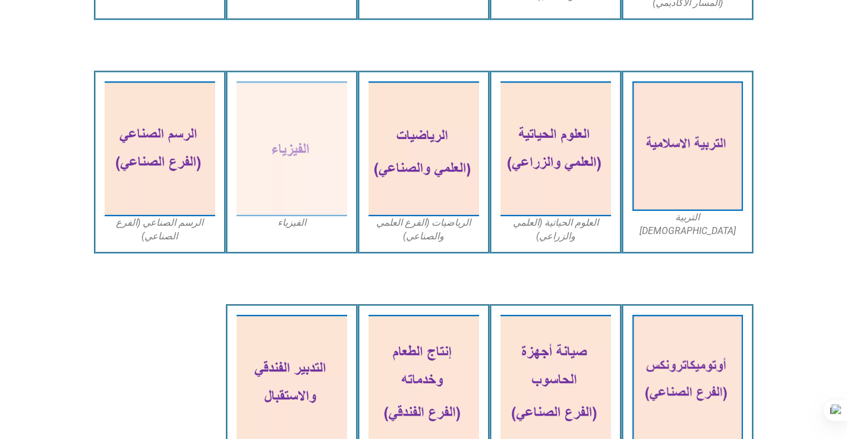
click at [292, 222] on figcaption "الفيزياء" at bounding box center [292, 222] width 111 height 13
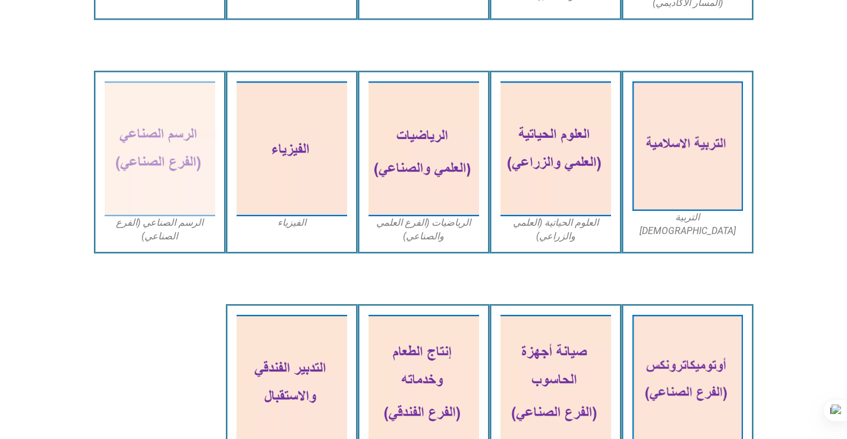
click at [168, 225] on figcaption "الرسم الصناعي (الفرع الصناعي)" at bounding box center [160, 229] width 111 height 27
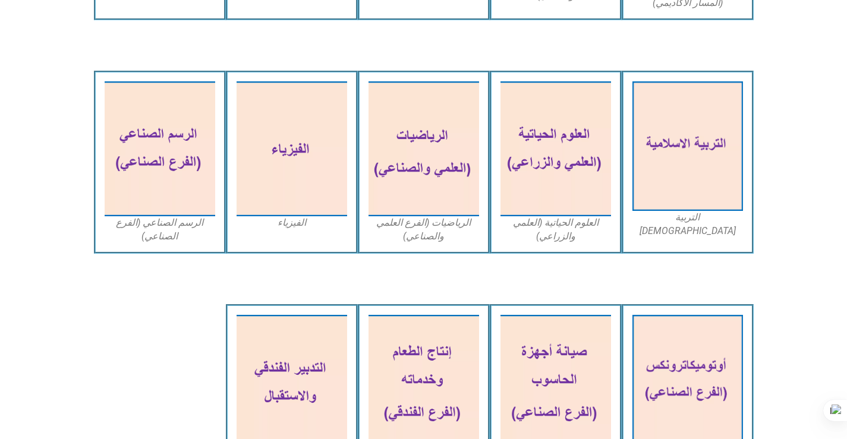
scroll to position [2298, 0]
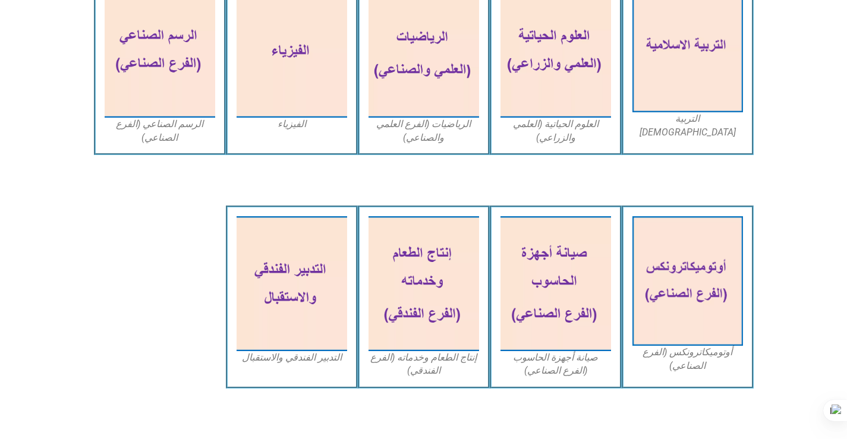
click at [686, 351] on figcaption "أوتوميكاترونكس (الفرع الصناعي)" at bounding box center [687, 359] width 111 height 27
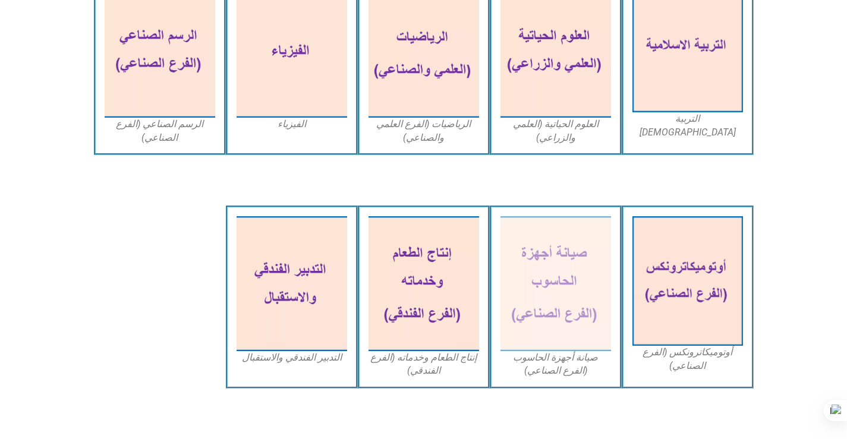
click at [571, 360] on figcaption "صيانة أجهزة الحاسوب (الفرع الصناعي)" at bounding box center [555, 364] width 111 height 27
click at [561, 361] on figcaption "صيانة أجهزة الحاسوب (الفرع الصناعي)" at bounding box center [555, 364] width 111 height 27
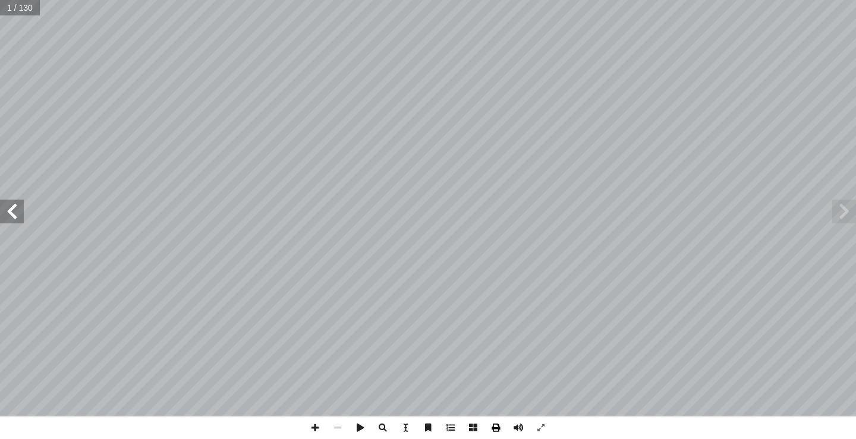
click at [494, 426] on span at bounding box center [495, 428] width 23 height 23
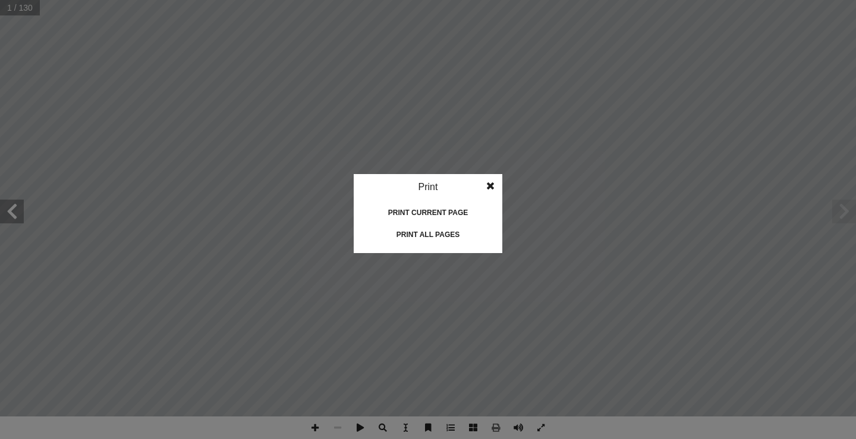
click at [436, 233] on div "Print all pages" at bounding box center [427, 234] width 119 height 19
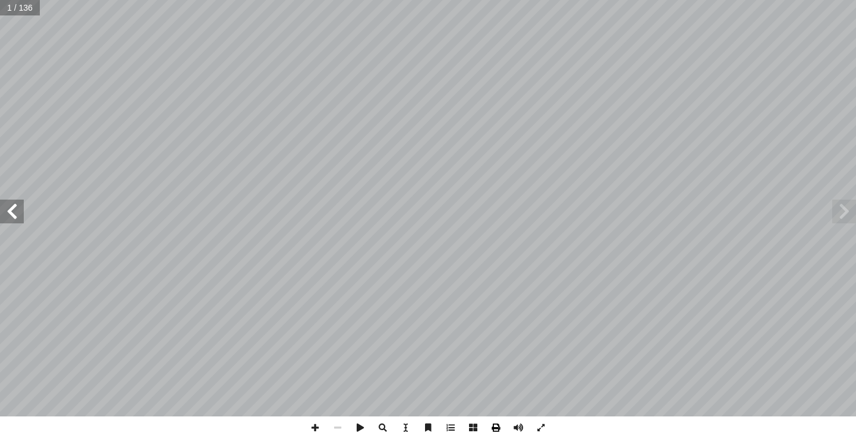
click at [494, 427] on span at bounding box center [495, 428] width 23 height 23
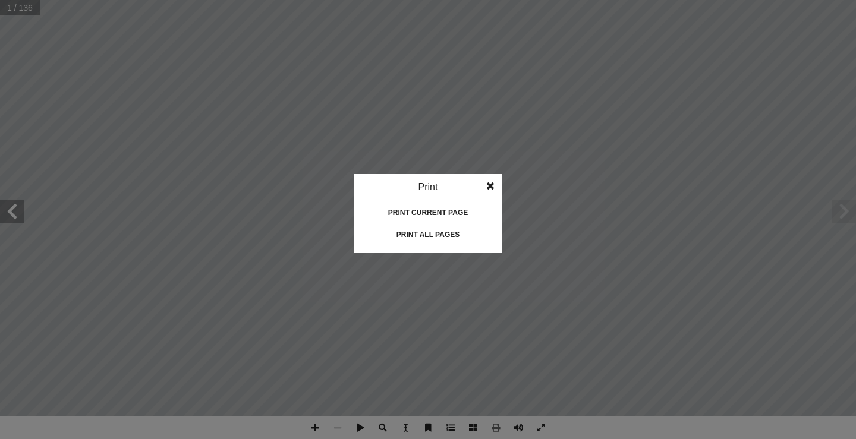
click at [436, 232] on div "Print all pages" at bounding box center [427, 234] width 119 height 19
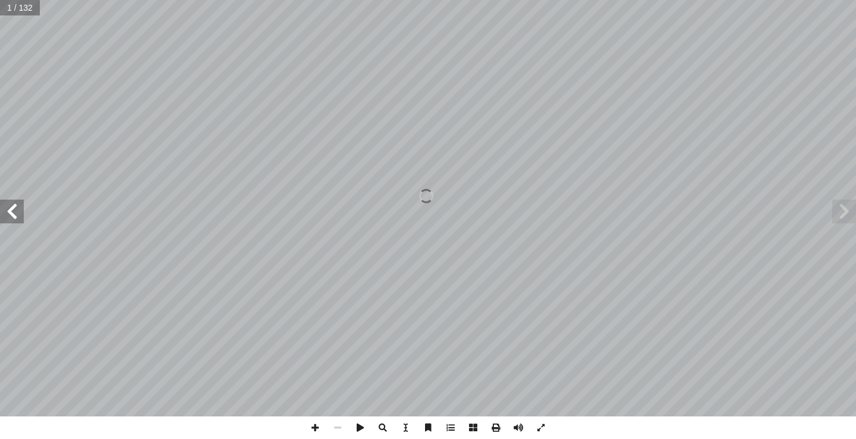
click at [494, 427] on span at bounding box center [495, 428] width 23 height 23
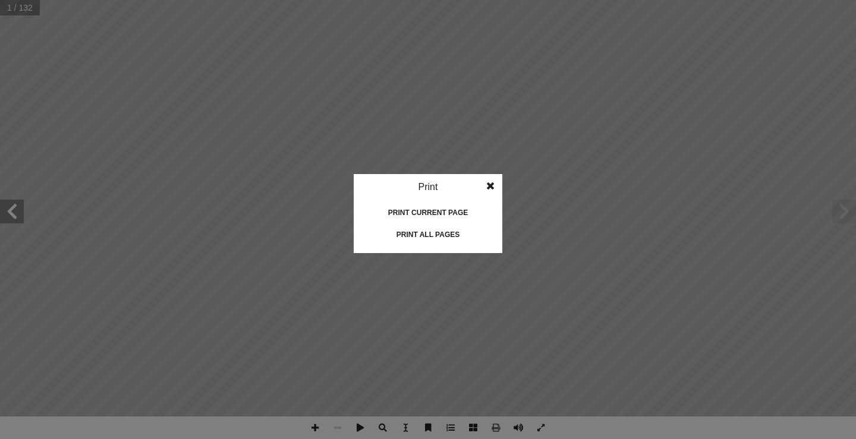
click at [421, 234] on div "Print all pages" at bounding box center [427, 234] width 119 height 19
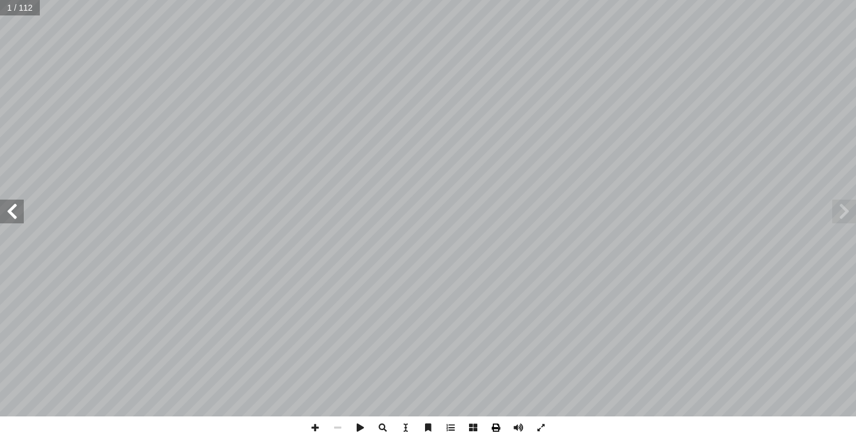
click at [494, 427] on span at bounding box center [495, 428] width 23 height 23
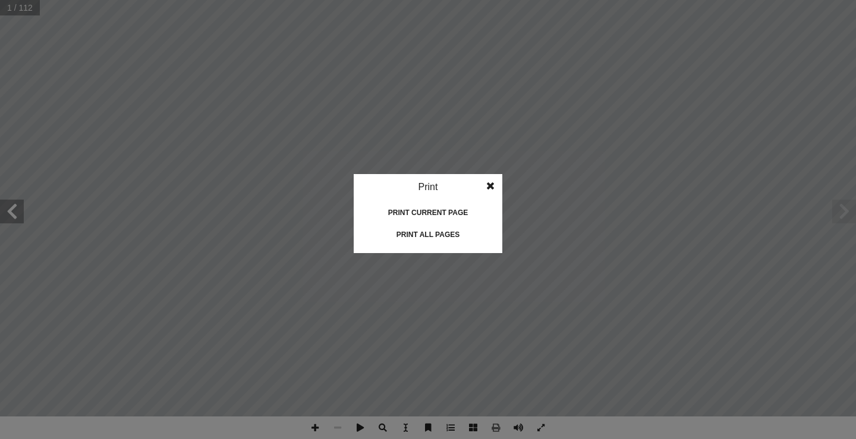
click at [444, 232] on div "Print all pages" at bounding box center [427, 234] width 119 height 19
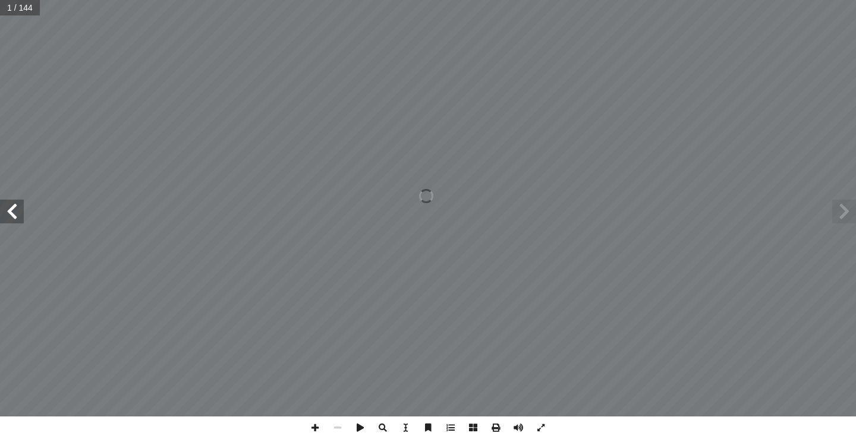
click at [496, 428] on span at bounding box center [495, 428] width 23 height 23
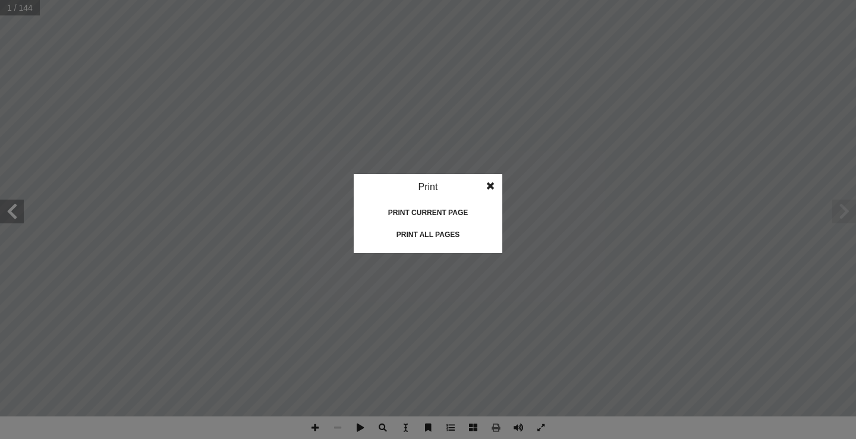
click at [445, 231] on div "Print all pages" at bounding box center [427, 234] width 119 height 19
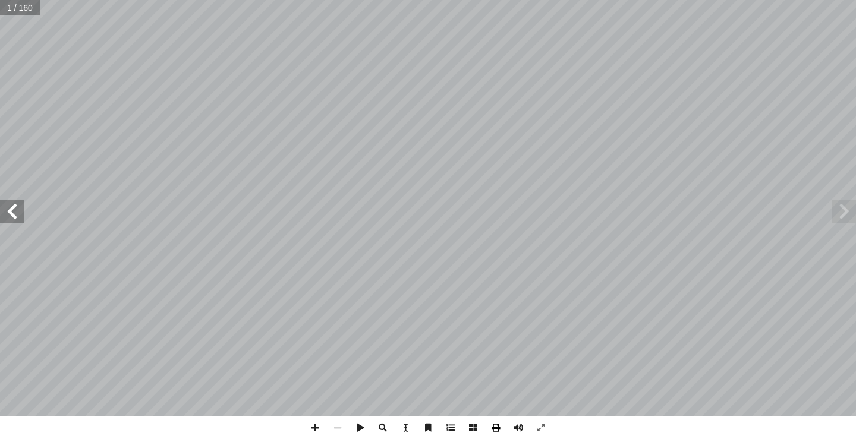
click at [494, 427] on span at bounding box center [495, 428] width 23 height 23
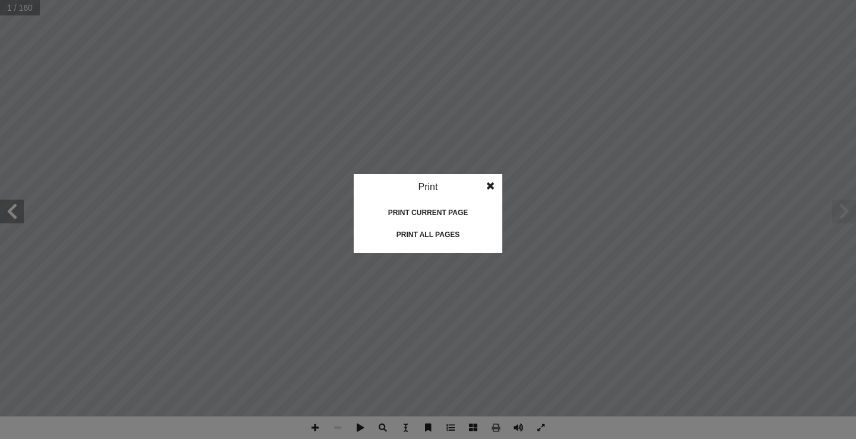
click at [440, 232] on div "Print all pages" at bounding box center [427, 234] width 119 height 19
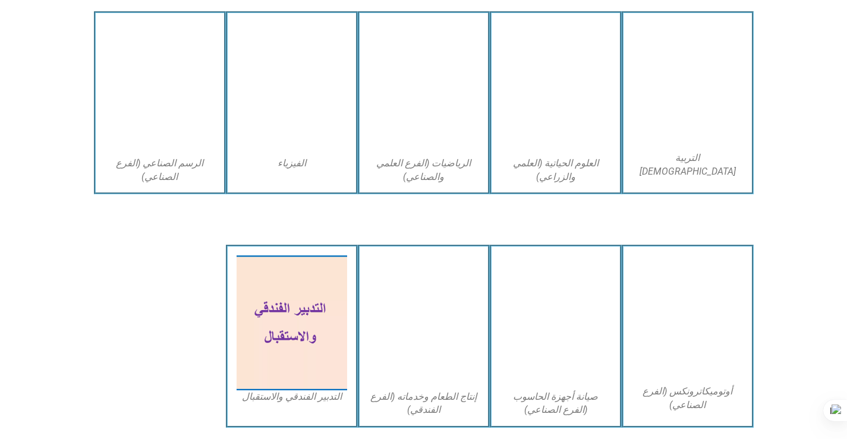
scroll to position [2298, 0]
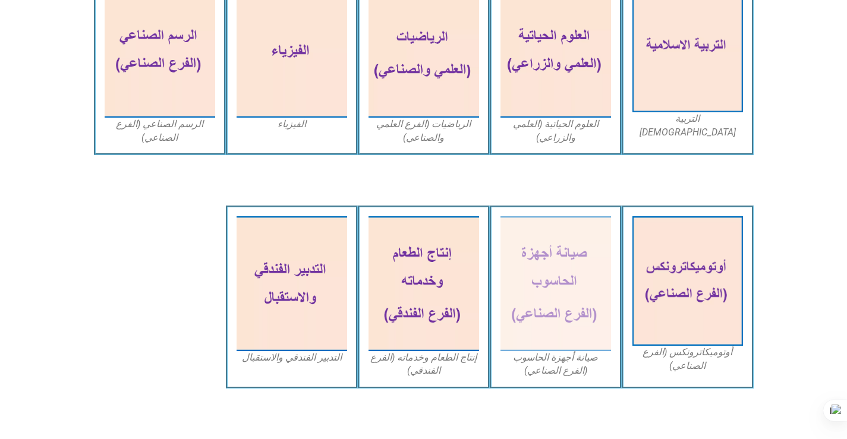
click at [566, 362] on figcaption "صيانة أجهزة الحاسوب (الفرع الصناعي)" at bounding box center [555, 364] width 111 height 27
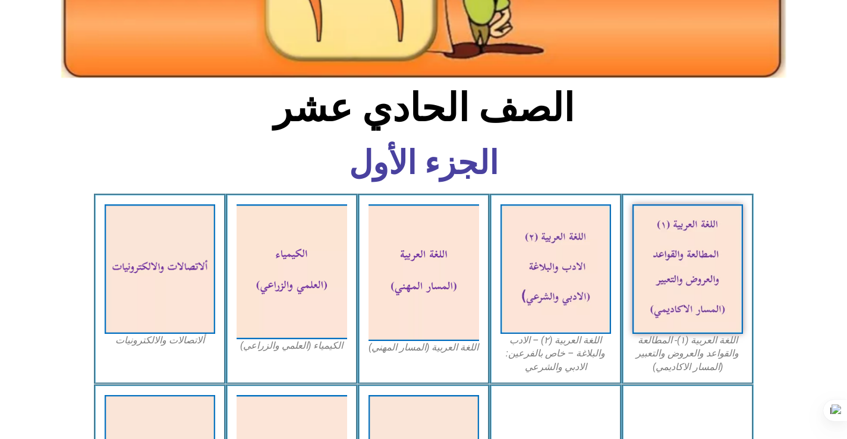
scroll to position [0, 0]
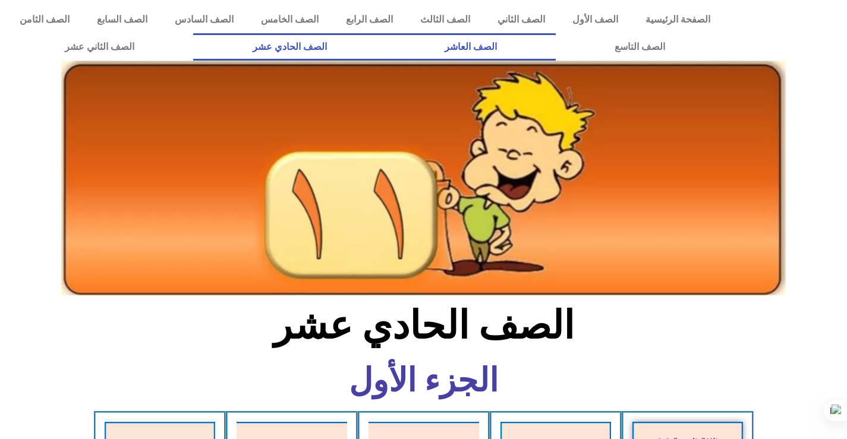
click at [556, 47] on link "الصف العاشر" at bounding box center [471, 46] width 170 height 27
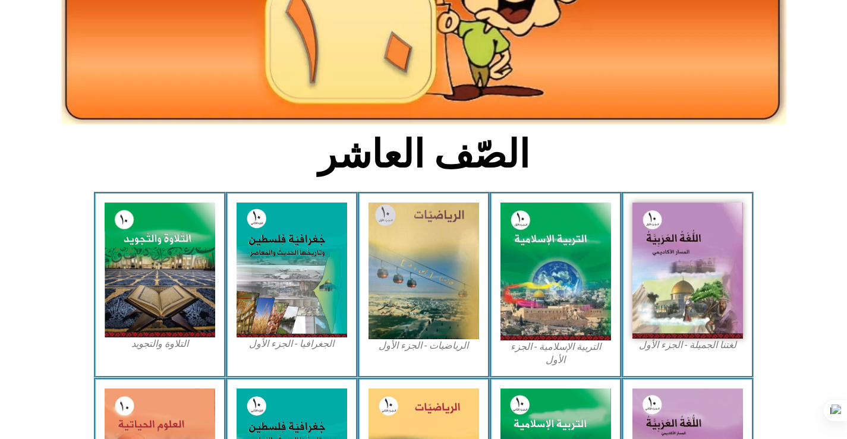
scroll to position [297, 0]
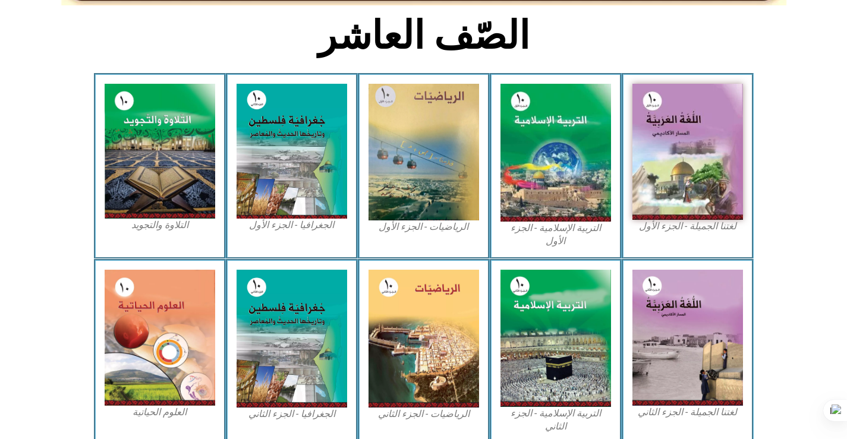
drag, startPoint x: 52, startPoint y: 330, endPoint x: 74, endPoint y: 333, distance: 22.1
click at [52, 330] on icon at bounding box center [423, 301] width 848 height 85
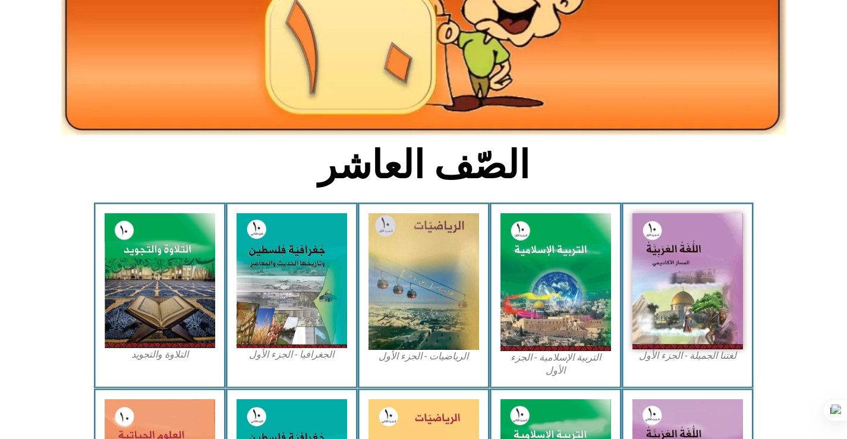
scroll to position [227, 0]
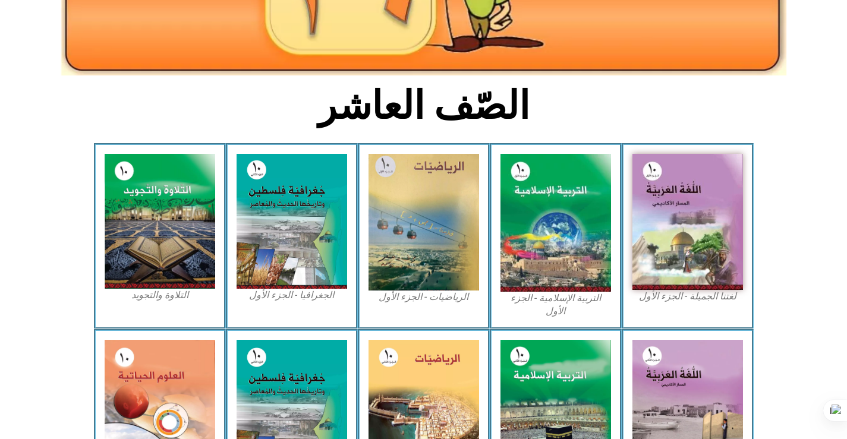
click at [427, 296] on figcaption "الرياضيات - الجزء الأول​" at bounding box center [423, 297] width 111 height 13
click at [417, 297] on figcaption "الرياضيات - الجزء الأول​" at bounding box center [423, 297] width 111 height 13
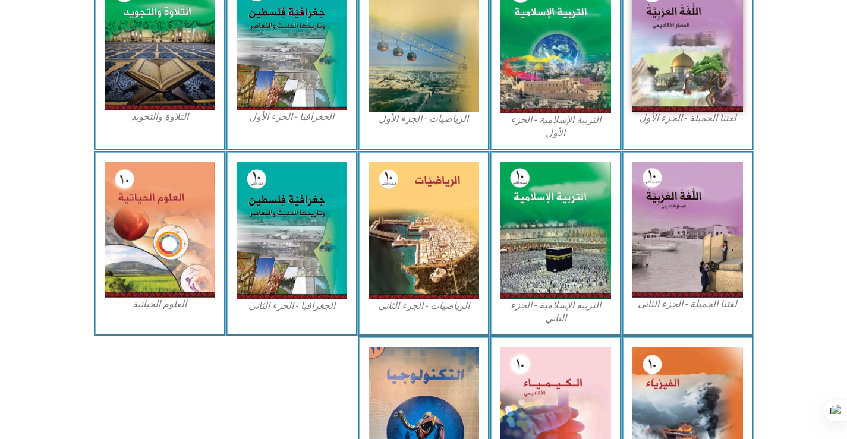
scroll to position [524, 0]
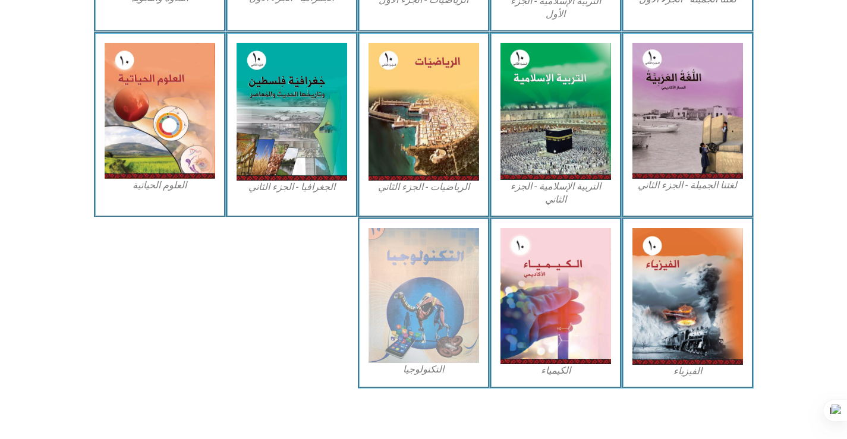
click at [424, 370] on figcaption "التكنولوجيا" at bounding box center [423, 369] width 111 height 13
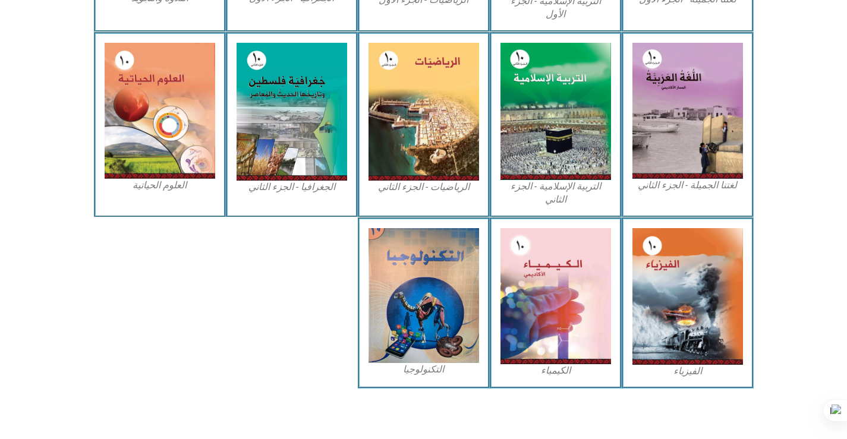
scroll to position [405, 0]
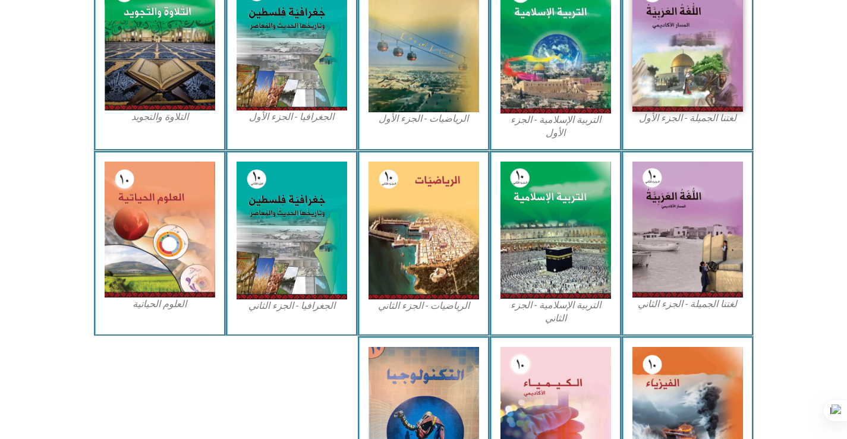
click at [317, 115] on figcaption "الجغرافيا - الجزء الأول​" at bounding box center [292, 117] width 111 height 13
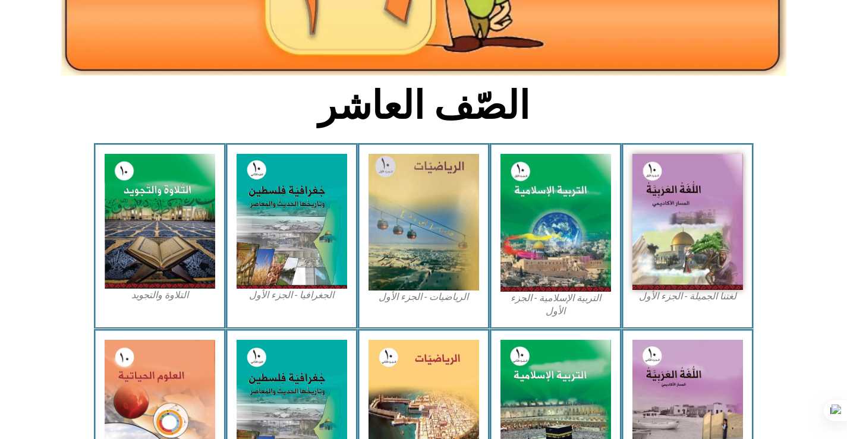
scroll to position [0, 0]
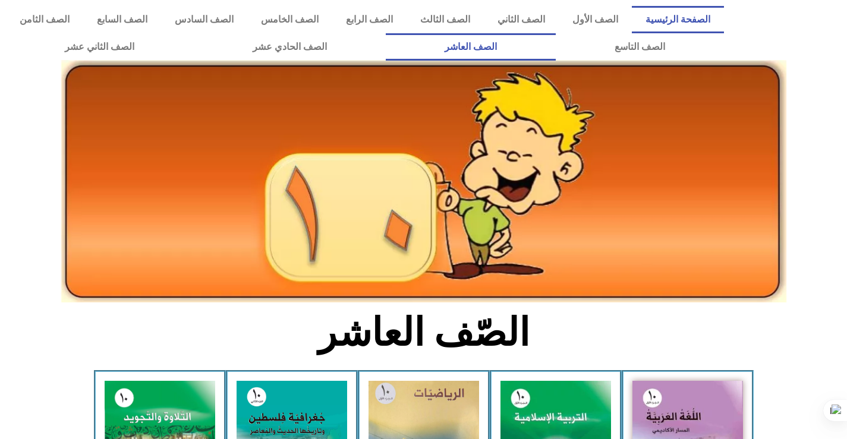
click at [678, 18] on link "الصفحة الرئيسية" at bounding box center [678, 19] width 92 height 27
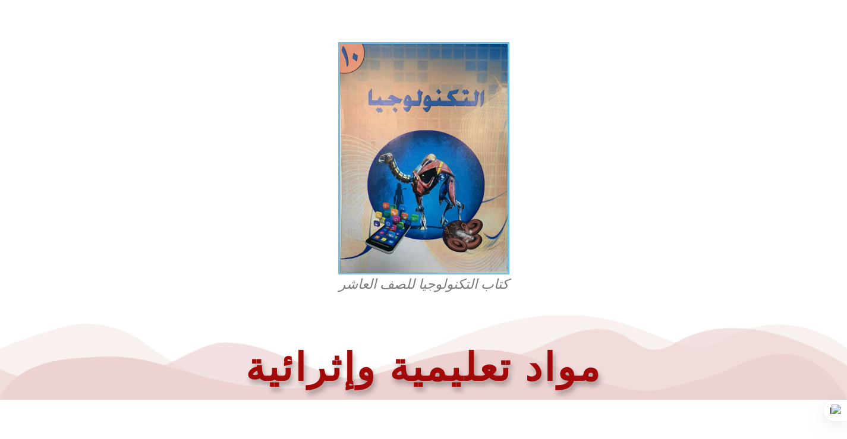
scroll to position [488, 0]
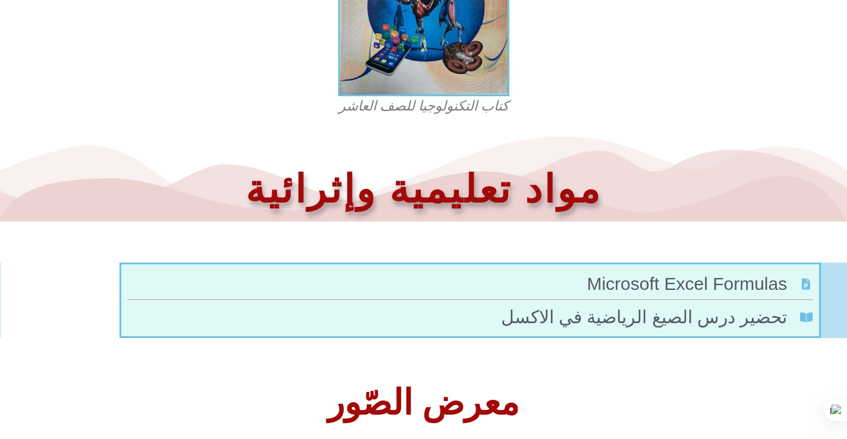
click at [689, 280] on span "Microsoft Excel Formulas" at bounding box center [688, 283] width 203 height 27
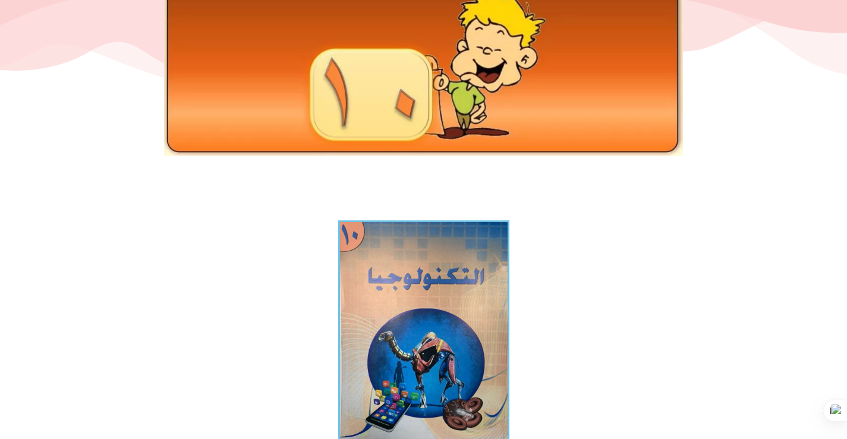
scroll to position [0, 0]
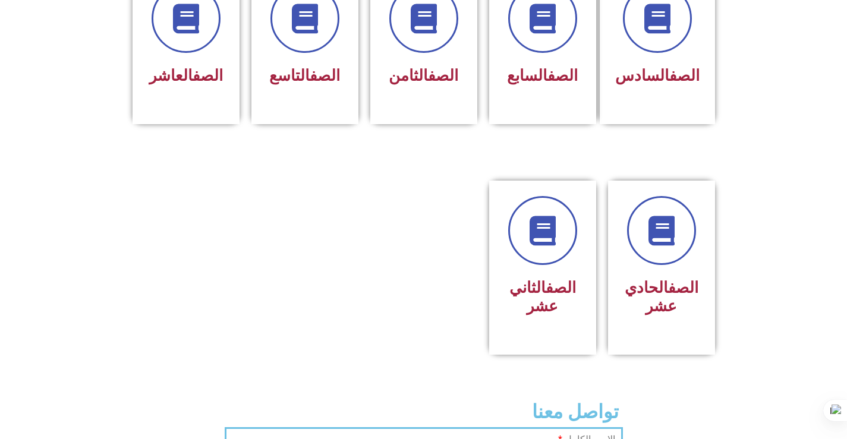
scroll to position [437, 0]
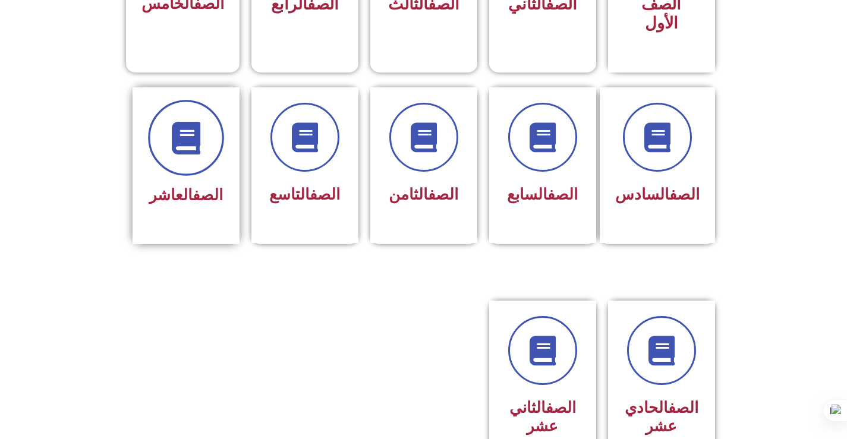
click at [168, 125] on span at bounding box center [186, 138] width 76 height 76
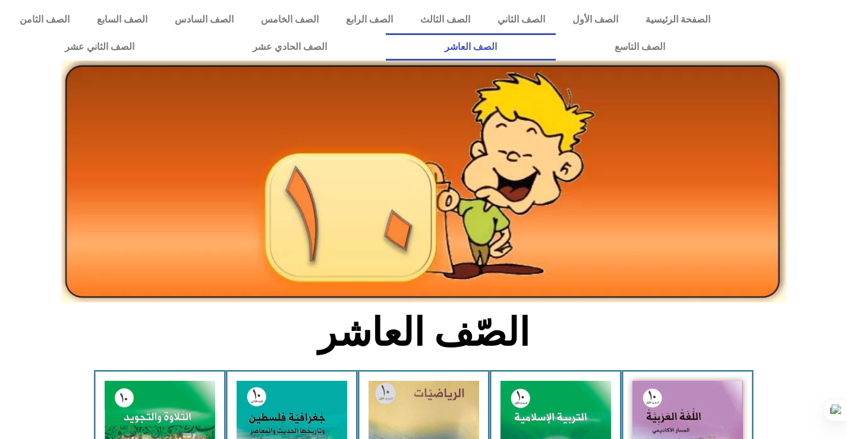
scroll to position [238, 0]
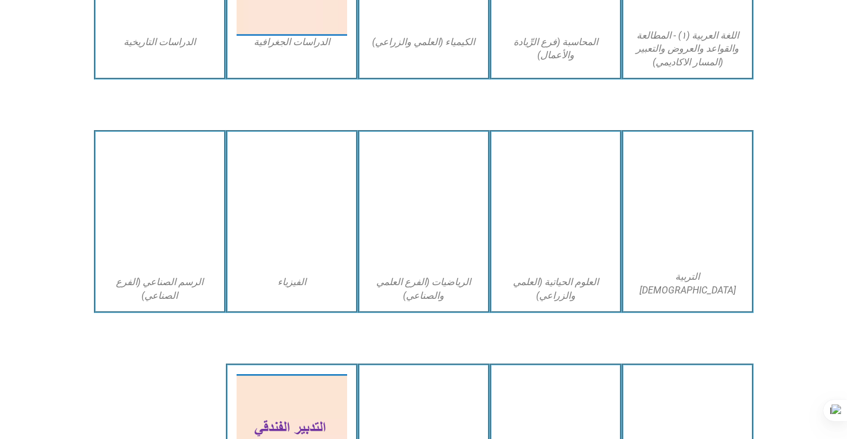
scroll to position [2298, 0]
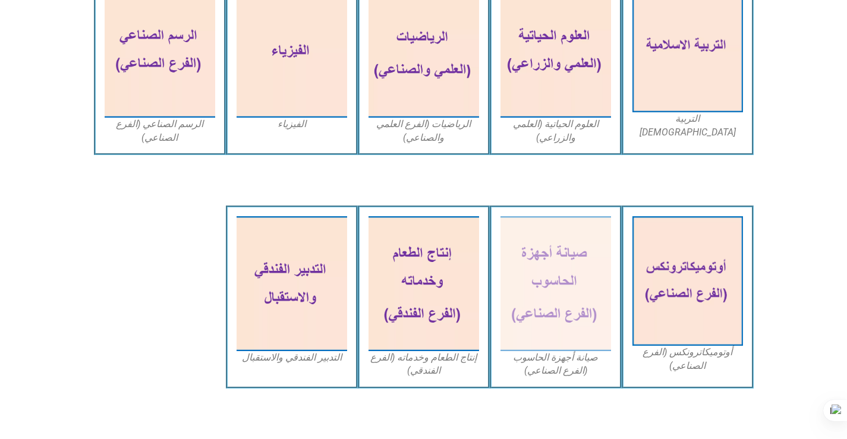
click at [566, 360] on figcaption "صيانة أجهزة الحاسوب (الفرع الصناعي)" at bounding box center [555, 364] width 111 height 27
